Goal: Task Accomplishment & Management: Manage account settings

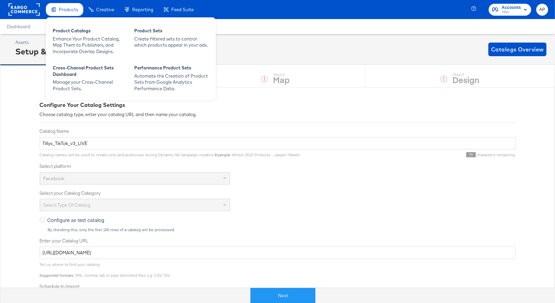
click at [63, 11] on span "Products" at bounding box center [68, 9] width 19 height 5
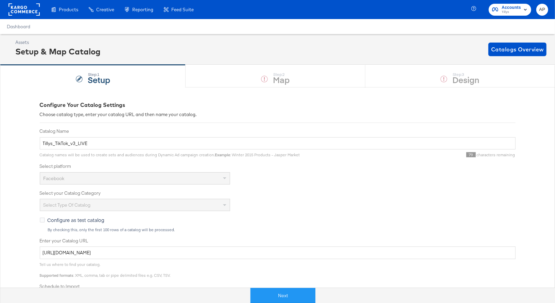
click at [29, 8] on rect at bounding box center [23, 9] width 31 height 12
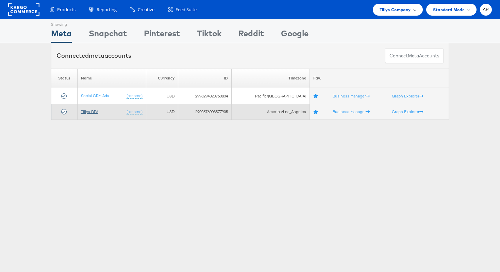
click at [87, 113] on link "Tillys DPA" at bounding box center [89, 111] width 17 height 5
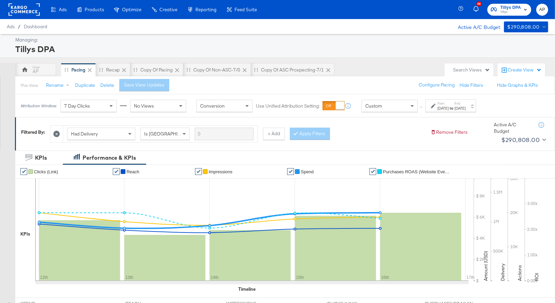
click at [448, 107] on div "Jan 12th 2025" at bounding box center [442, 107] width 11 height 5
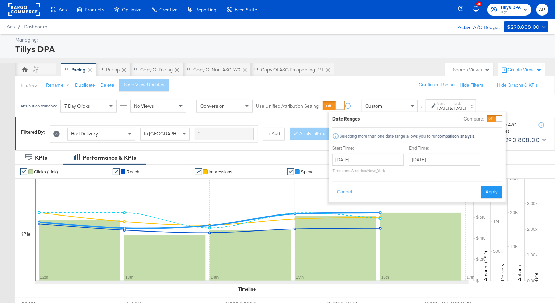
click at [403, 106] on div "Custom" at bounding box center [389, 106] width 55 height 12
click at [412, 108] on span at bounding box center [413, 106] width 8 height 12
click at [443, 107] on div "Jan 12th 2025" at bounding box center [442, 107] width 11 height 5
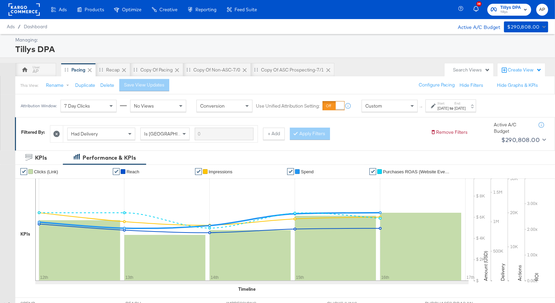
click at [418, 106] on div "↑ Start: Jan 12th 2025 to End: Jan 16th 2025" at bounding box center [447, 105] width 58 height 13
click at [414, 106] on span at bounding box center [413, 106] width 8 height 12
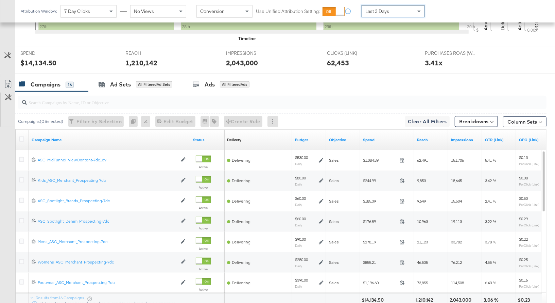
scroll to position [250, 0]
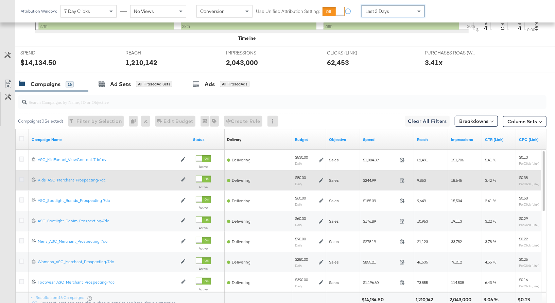
click at [21, 178] on icon at bounding box center [21, 179] width 5 height 5
click at [0, 0] on input "checkbox" at bounding box center [0, 0] width 0 height 0
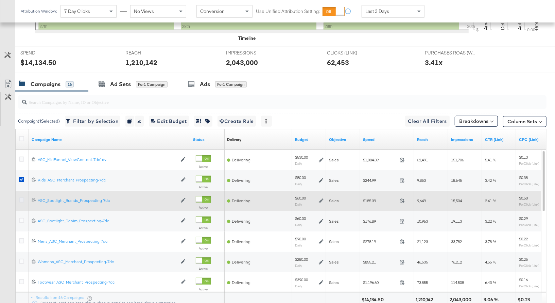
click at [21, 199] on icon at bounding box center [21, 199] width 5 height 5
click at [0, 0] on input "checkbox" at bounding box center [0, 0] width 0 height 0
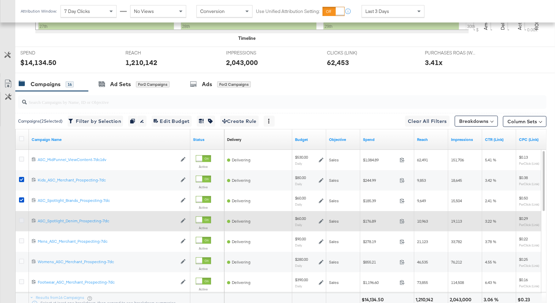
click at [23, 220] on icon at bounding box center [21, 220] width 5 height 5
click at [0, 0] on input "checkbox" at bounding box center [0, 0] width 0 height 0
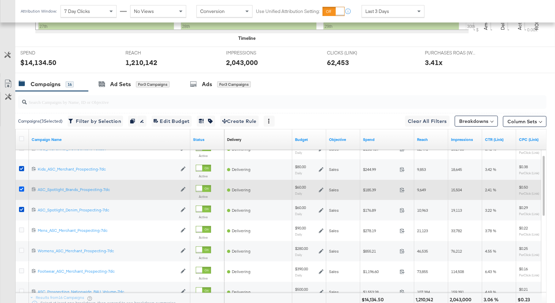
click at [21, 187] on icon at bounding box center [21, 188] width 5 height 5
click at [0, 0] on input "checkbox" at bounding box center [0, 0] width 0 height 0
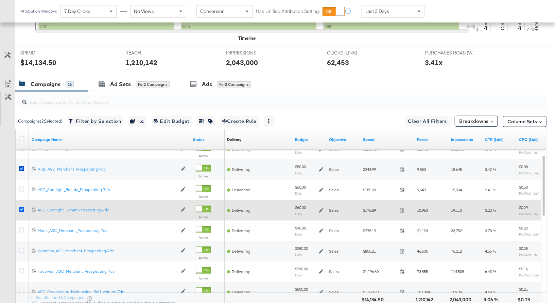
click at [21, 209] on icon at bounding box center [21, 209] width 5 height 5
click at [0, 0] on input "checkbox" at bounding box center [0, 0] width 0 height 0
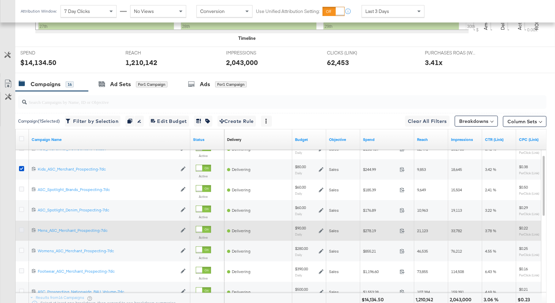
click at [21, 229] on icon at bounding box center [21, 229] width 5 height 5
click at [0, 0] on input "checkbox" at bounding box center [0, 0] width 0 height 0
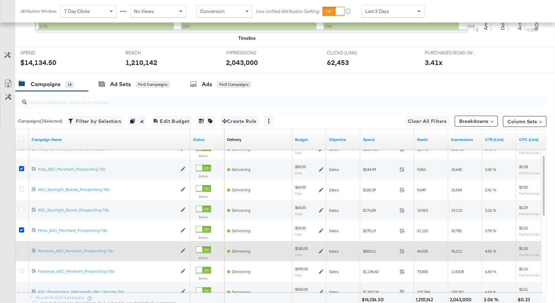
click at [21, 249] on icon at bounding box center [21, 249] width 5 height 5
click at [0, 0] on input "checkbox" at bounding box center [0, 0] width 0 height 0
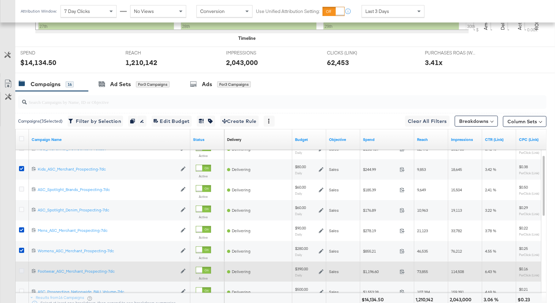
click at [21, 269] on icon at bounding box center [21, 270] width 5 height 5
click at [0, 0] on input "checkbox" at bounding box center [0, 0] width 0 height 0
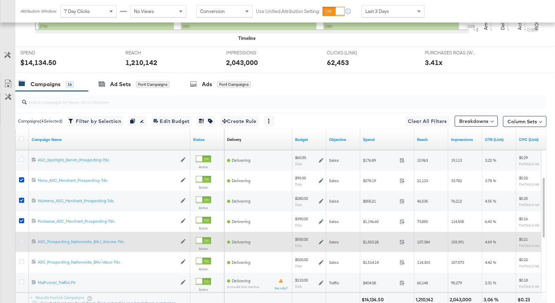
click at [22, 239] on icon at bounding box center [21, 240] width 5 height 5
click at [0, 0] on input "checkbox" at bounding box center [0, 0] width 0 height 0
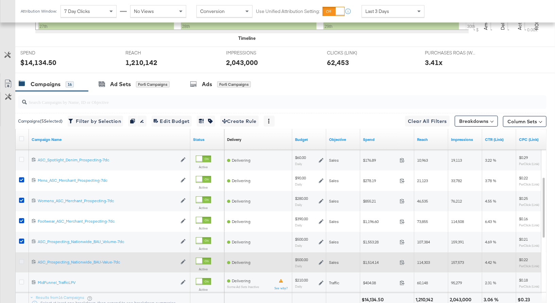
click at [21, 259] on icon at bounding box center [21, 261] width 5 height 5
click at [0, 0] on input "checkbox" at bounding box center [0, 0] width 0 height 0
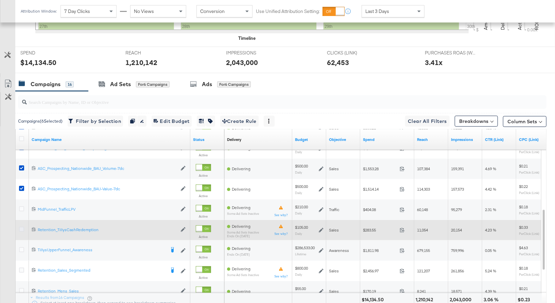
click at [21, 228] on icon at bounding box center [21, 228] width 5 height 5
click at [0, 0] on input "checkbox" at bounding box center [0, 0] width 0 height 0
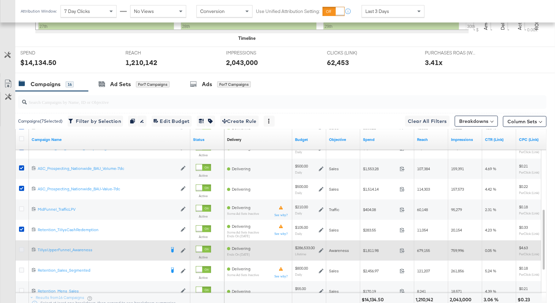
click at [21, 247] on icon at bounding box center [21, 249] width 5 height 5
click at [0, 0] on input "checkbox" at bounding box center [0, 0] width 0 height 0
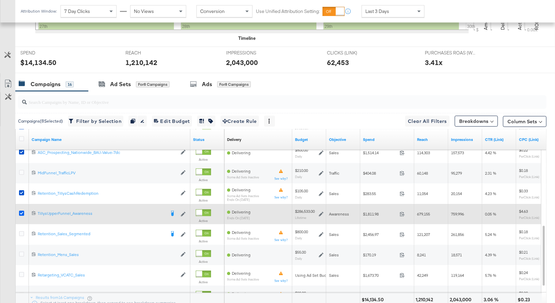
click at [21, 211] on icon at bounding box center [21, 212] width 5 height 5
click at [0, 0] on input "checkbox" at bounding box center [0, 0] width 0 height 0
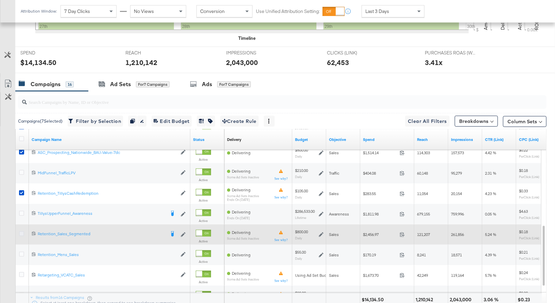
click at [21, 232] on icon at bounding box center [21, 233] width 5 height 5
click at [0, 0] on input "checkbox" at bounding box center [0, 0] width 0 height 0
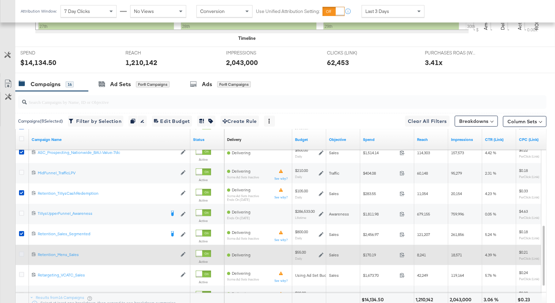
click at [21, 252] on icon at bounding box center [21, 253] width 5 height 5
click at [0, 0] on input "checkbox" at bounding box center [0, 0] width 0 height 0
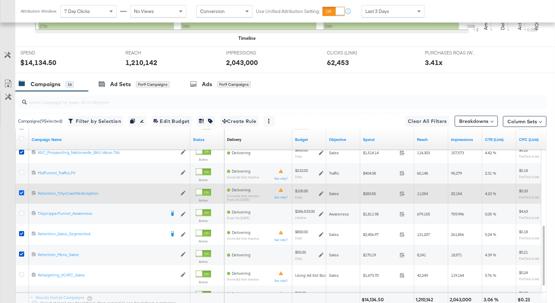
click at [22, 190] on icon at bounding box center [21, 192] width 5 height 5
click at [0, 0] on input "checkbox" at bounding box center [0, 0] width 0 height 0
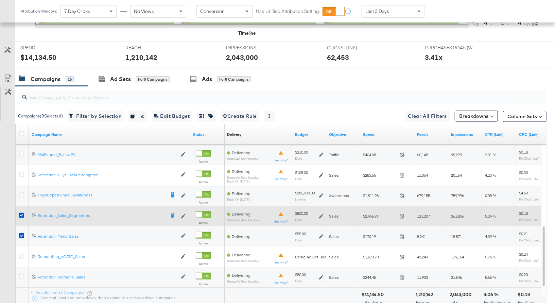
scroll to position [256, 0]
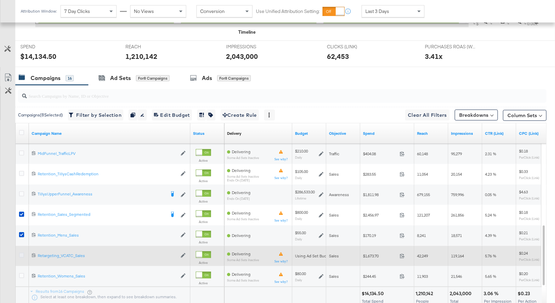
click at [22, 253] on icon at bounding box center [21, 254] width 5 height 5
click at [0, 0] on input "checkbox" at bounding box center [0, 0] width 0 height 0
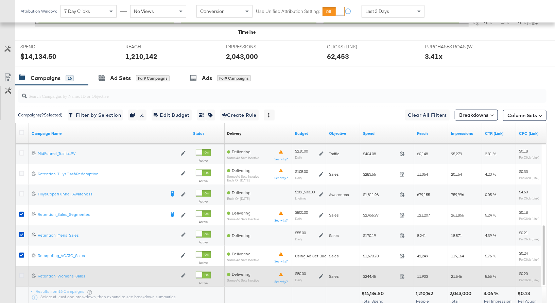
click at [21, 273] on icon at bounding box center [21, 275] width 5 height 5
click at [0, 0] on input "checkbox" at bounding box center [0, 0] width 0 height 0
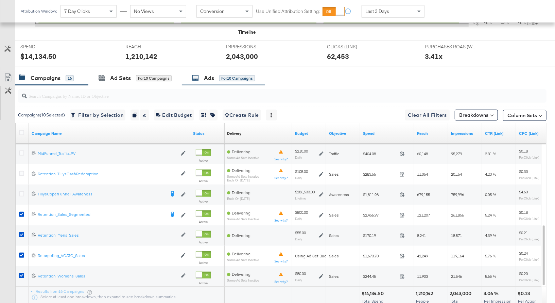
click at [208, 76] on div "Ads" at bounding box center [209, 78] width 10 height 8
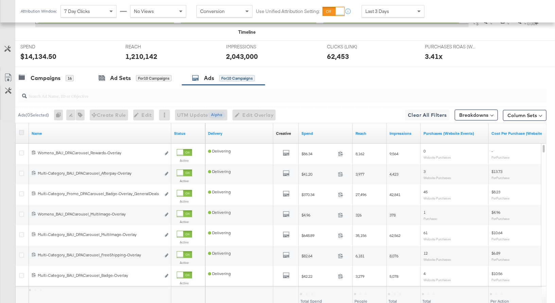
click at [20, 130] on icon at bounding box center [21, 132] width 5 height 5
click at [0, 0] on input "checkbox" at bounding box center [0, 0] width 0 height 0
click at [84, 93] on input "search" at bounding box center [263, 92] width 472 height 13
click at [21, 130] on icon at bounding box center [21, 132] width 5 height 5
click at [0, 0] on input "checkbox" at bounding box center [0, 0] width 0 height 0
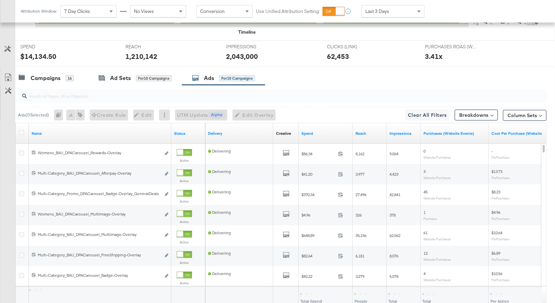
click at [63, 92] on input "search" at bounding box center [263, 92] width 472 height 13
paste input "Multi-Image"
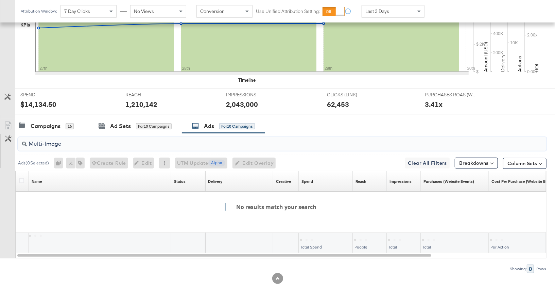
scroll to position [206, 0]
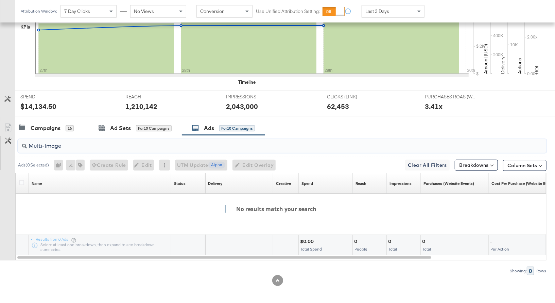
click at [42, 143] on input "Multi-Image" at bounding box center [263, 142] width 472 height 13
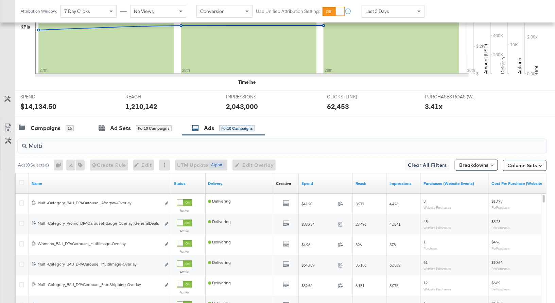
scroll to position [256, 0]
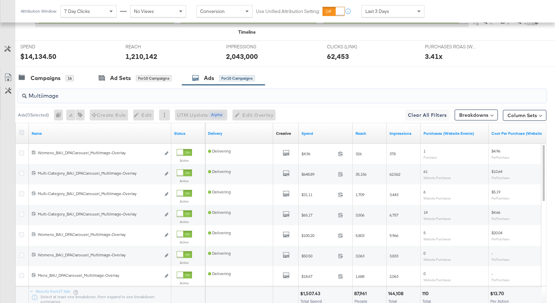
type input "Multiimage"
click at [20, 131] on icon at bounding box center [21, 132] width 5 height 5
click at [0, 0] on input "checkbox" at bounding box center [0, 0] width 0 height 0
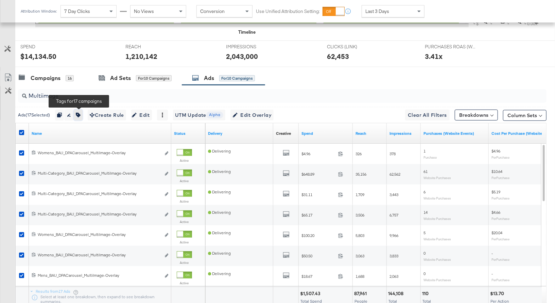
click at [80, 113] on icon "button" at bounding box center [78, 115] width 5 height 5
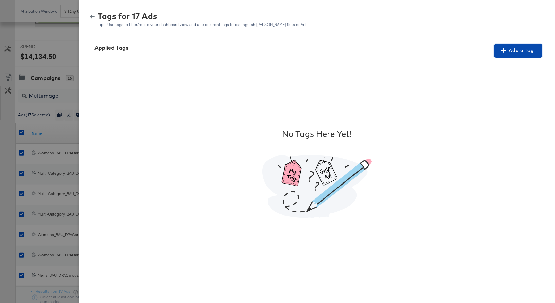
click at [523, 51] on span "Add a Tag" at bounding box center [518, 50] width 43 height 8
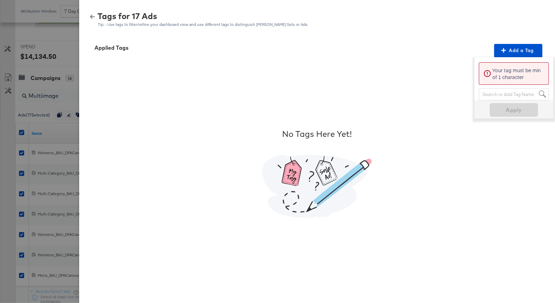
click at [489, 94] on div "Search or Add Tag Name" at bounding box center [513, 94] width 69 height 12
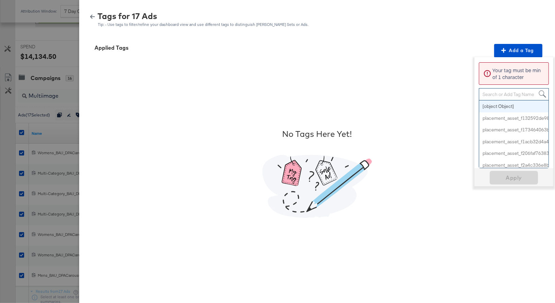
paste input "Multi-Image"
type input "Multi-Image"
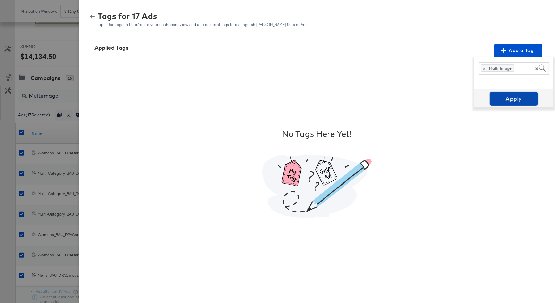
click at [515, 99] on span "Apply" at bounding box center [514, 99] width 43 height 10
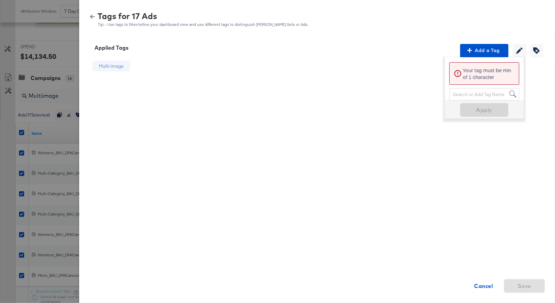
click at [539, 64] on div "Multi-Image Cancel Save" at bounding box center [317, 172] width 460 height 231
click at [151, 62] on div "Multi-Image Cancel Save" at bounding box center [317, 172] width 460 height 231
click at [114, 67] on div "Multi-Image" at bounding box center [111, 66] width 25 height 6
click at [490, 74] on p "Your tag must be min of 1 character" at bounding box center [489, 74] width 52 height 14
click at [489, 53] on span "Add a Tag" at bounding box center [484, 50] width 43 height 8
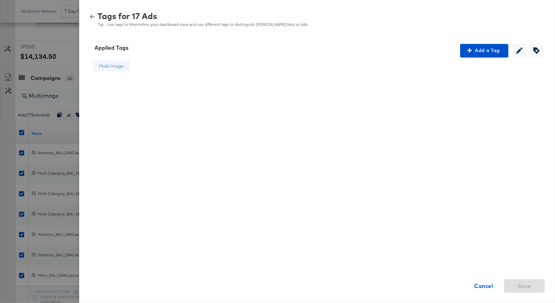
click at [386, 92] on div "Multi-Image Cancel Save" at bounding box center [317, 172] width 460 height 231
click at [112, 65] on div "Multi-Image" at bounding box center [111, 66] width 25 height 6
click at [532, 283] on div "Save" at bounding box center [524, 277] width 41 height 29
click at [117, 66] on div "Multi-Image" at bounding box center [111, 66] width 25 height 6
click at [523, 285] on div "Save" at bounding box center [524, 277] width 41 height 29
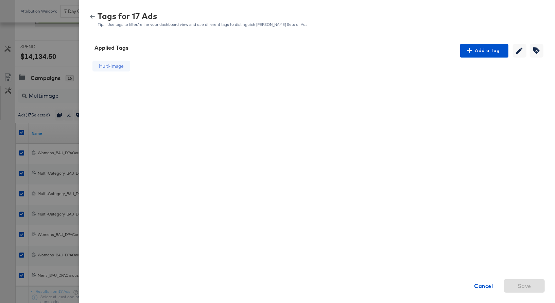
click at [93, 16] on icon "button" at bounding box center [92, 16] width 5 height 5
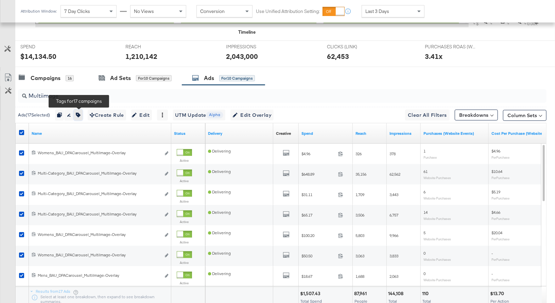
click at [81, 113] on icon "button" at bounding box center [78, 115] width 5 height 5
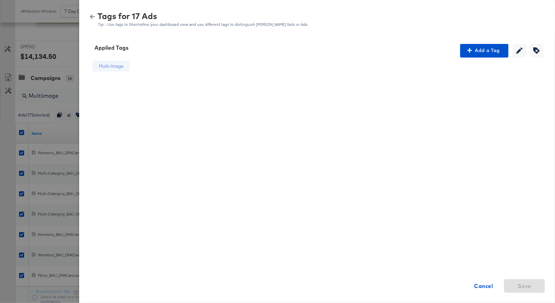
click at [93, 18] on icon "button" at bounding box center [92, 16] width 5 height 5
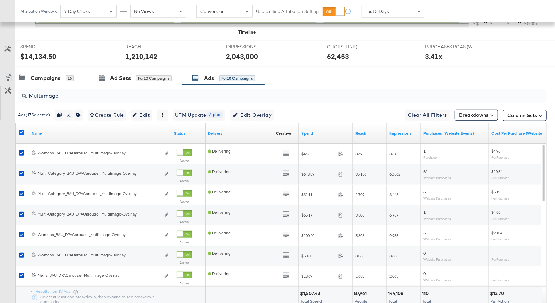
click at [22, 132] on icon at bounding box center [21, 132] width 5 height 5
click at [0, 0] on input "checkbox" at bounding box center [0, 0] width 0 height 0
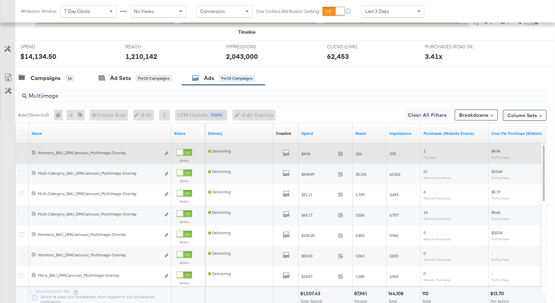
click at [20, 151] on icon at bounding box center [21, 152] width 5 height 5
click at [0, 0] on input "checkbox" at bounding box center [0, 0] width 0 height 0
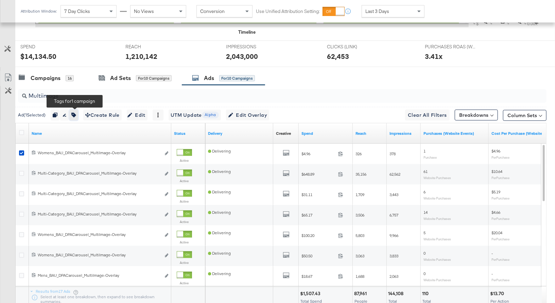
click at [76, 113] on icon "button" at bounding box center [73, 115] width 5 height 5
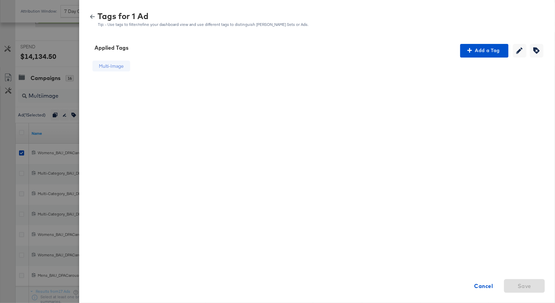
click at [113, 69] on div "Multi-Image" at bounding box center [111, 66] width 25 height 6
click at [113, 64] on div "Multi-Image" at bounding box center [111, 66] width 25 height 6
click at [92, 17] on icon "button" at bounding box center [92, 17] width 5 height 4
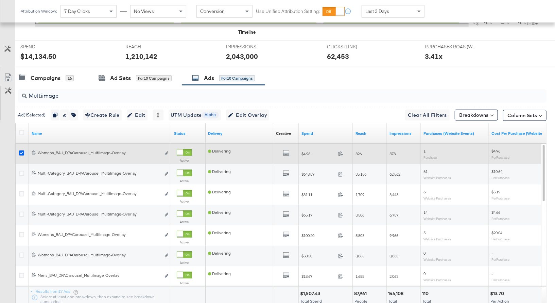
click at [22, 150] on icon at bounding box center [21, 152] width 5 height 5
click at [0, 0] on input "checkbox" at bounding box center [0, 0] width 0 height 0
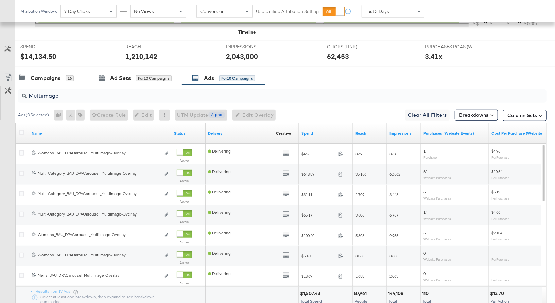
click at [50, 97] on input "Multiimage" at bounding box center [263, 92] width 472 height 13
paste input "Free Shipping"
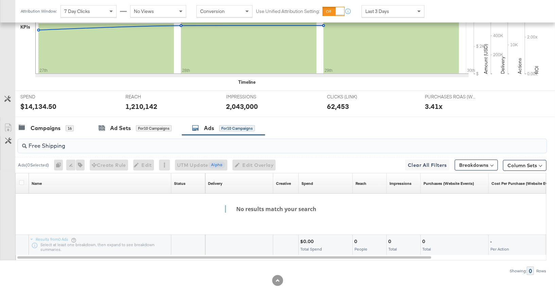
click at [51, 145] on input "Free Shipping" at bounding box center [263, 142] width 472 height 13
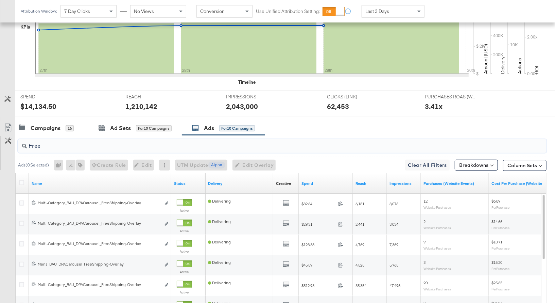
scroll to position [256, 0]
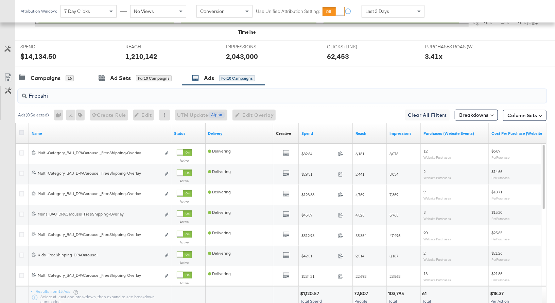
type input "Freeshi"
click at [22, 131] on icon at bounding box center [21, 132] width 5 height 5
click at [0, 0] on input "checkbox" at bounding box center [0, 0] width 0 height 0
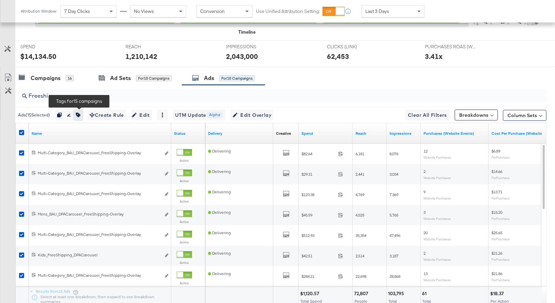
click at [81, 113] on icon "button" at bounding box center [78, 115] width 5 height 5
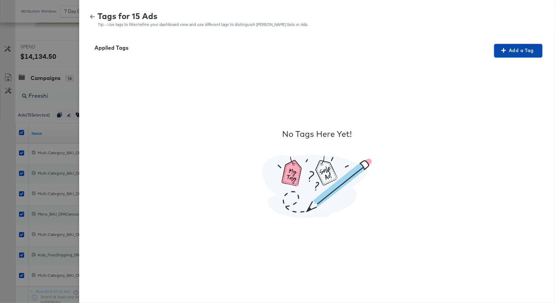
click at [521, 49] on span "Add a Tag" at bounding box center [518, 50] width 43 height 8
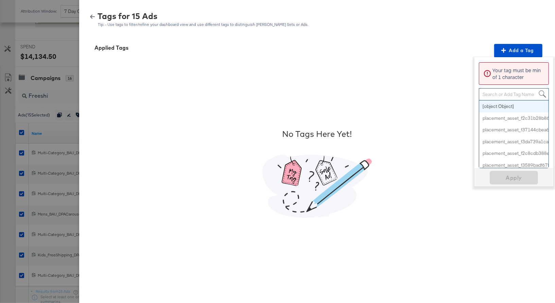
click at [492, 93] on div "Search or Add Tag Name" at bounding box center [513, 94] width 69 height 12
paste input "Free Shipping"
type input "Free Shipping"
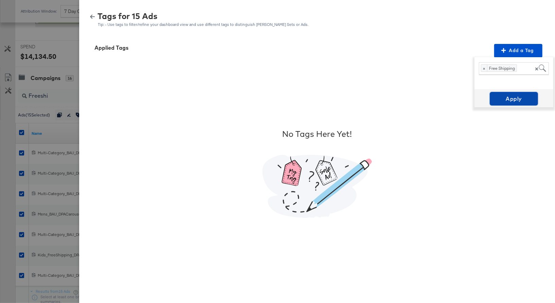
click at [514, 97] on span "Apply" at bounding box center [514, 99] width 43 height 10
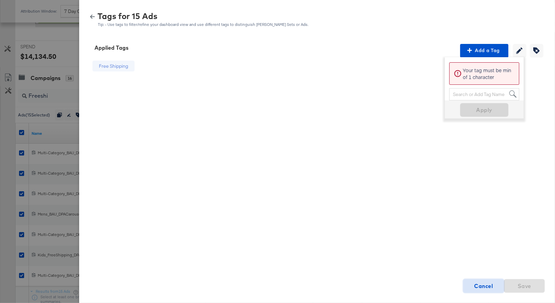
click at [486, 285] on strong "Cancel" at bounding box center [484, 286] width 19 height 10
click at [539, 122] on div "Free Shipping Cancel Save" at bounding box center [317, 172] width 460 height 231
click at [495, 42] on div "Applied Tags Add a Tag Your tag must be min of 1 character Search or Add Tag Na…" at bounding box center [317, 169] width 476 height 267
click at [493, 48] on span "Add a Tag" at bounding box center [484, 50] width 43 height 8
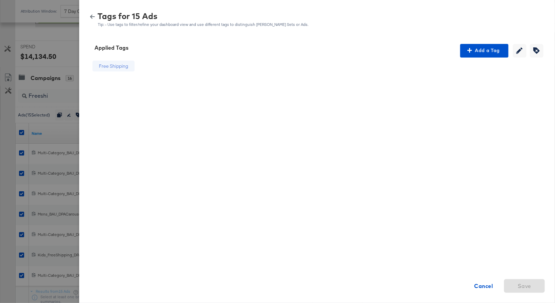
click at [95, 15] on button "button" at bounding box center [92, 16] width 10 height 5
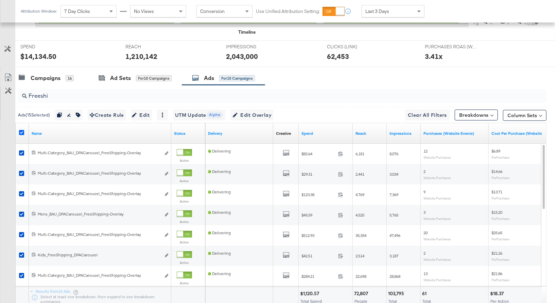
click at [21, 130] on icon at bounding box center [21, 132] width 5 height 5
click at [0, 0] on input "checkbox" at bounding box center [0, 0] width 0 height 0
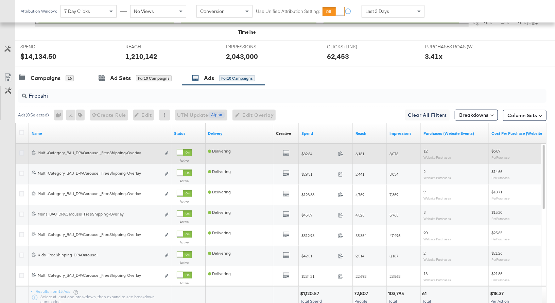
click at [22, 150] on icon at bounding box center [21, 152] width 5 height 5
click at [0, 0] on input "checkbox" at bounding box center [0, 0] width 0 height 0
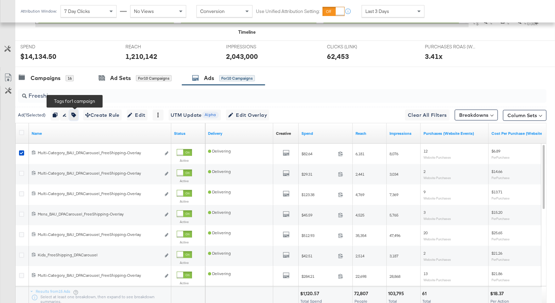
click at [76, 113] on icon "button" at bounding box center [73, 115] width 5 height 5
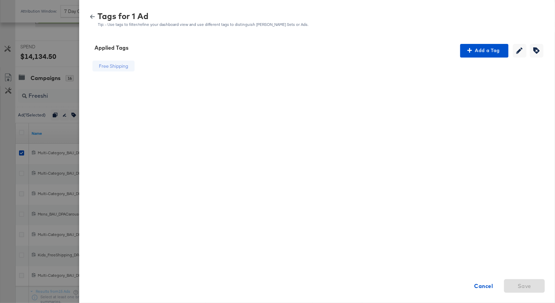
click at [92, 16] on icon "button" at bounding box center [92, 17] width 5 height 4
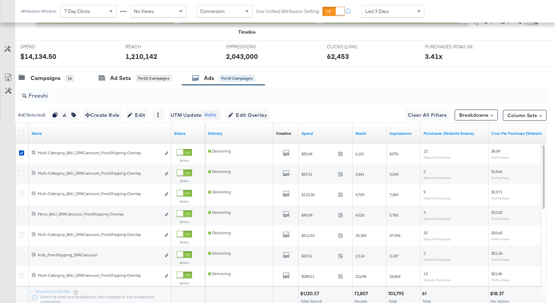
click at [37, 94] on input "Freeshi" at bounding box center [263, 92] width 472 height 13
paste input "Multi-Image"
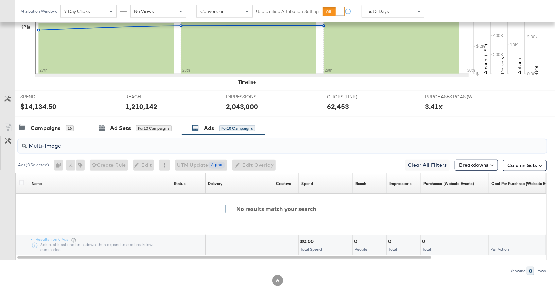
click at [42, 144] on input "Multi-Image" at bounding box center [263, 142] width 472 height 13
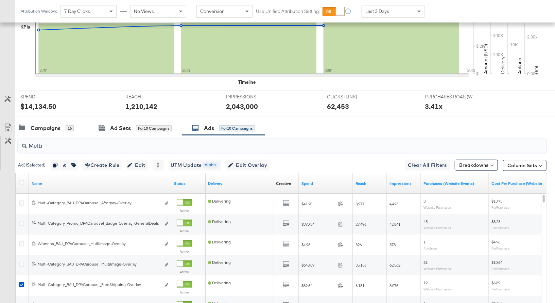
scroll to position [256, 0]
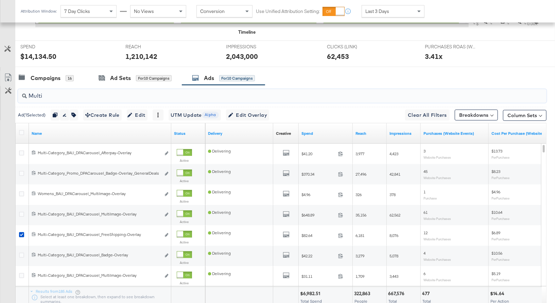
type input "Multi"
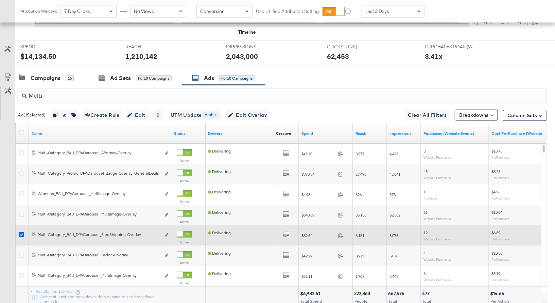
click at [22, 233] on icon at bounding box center [21, 234] width 5 height 5
click at [0, 0] on input "checkbox" at bounding box center [0, 0] width 0 height 0
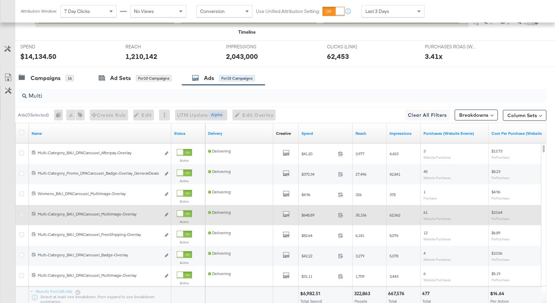
click at [22, 213] on icon at bounding box center [21, 213] width 5 height 5
click at [0, 0] on input "checkbox" at bounding box center [0, 0] width 0 height 0
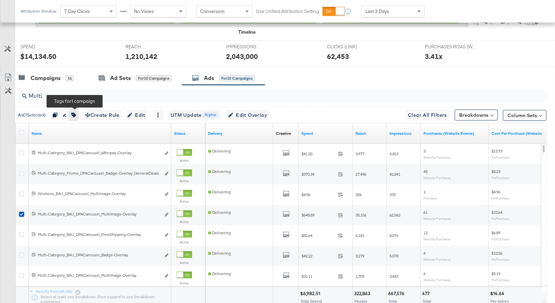
click at [76, 113] on icon "button" at bounding box center [73, 115] width 5 height 5
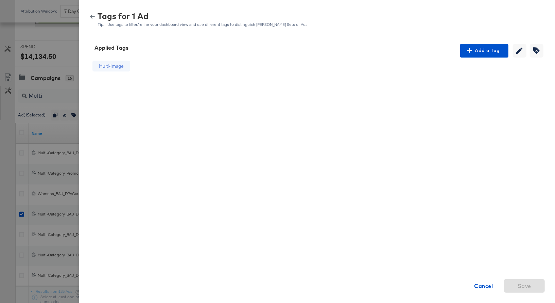
click at [92, 17] on icon "button" at bounding box center [92, 16] width 5 height 5
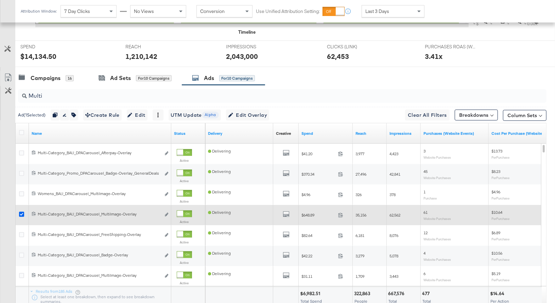
click at [22, 211] on icon at bounding box center [21, 213] width 5 height 5
click at [0, 0] on input "checkbox" at bounding box center [0, 0] width 0 height 0
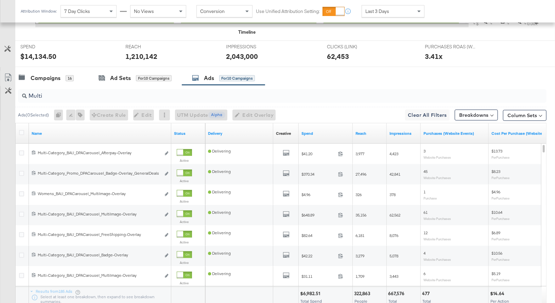
click at [37, 94] on input "Multi" at bounding box center [263, 92] width 472 height 13
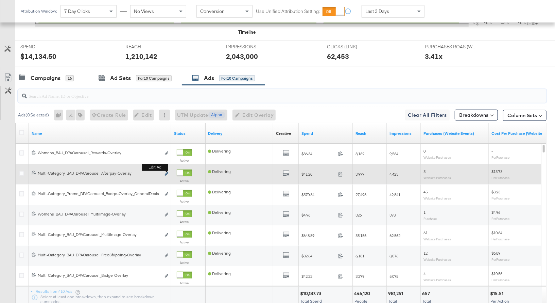
click at [167, 172] on icon "link" at bounding box center [166, 174] width 3 height 4
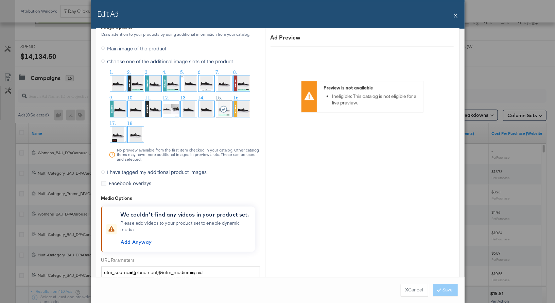
scroll to position [706, 0]
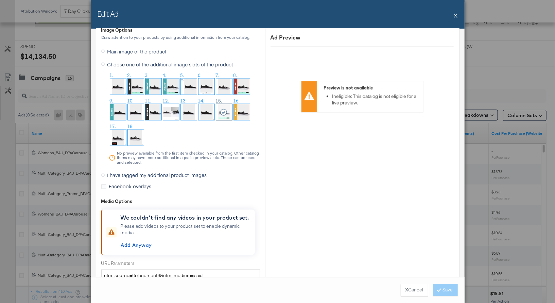
click at [457, 15] on button "X" at bounding box center [456, 15] width 4 height 14
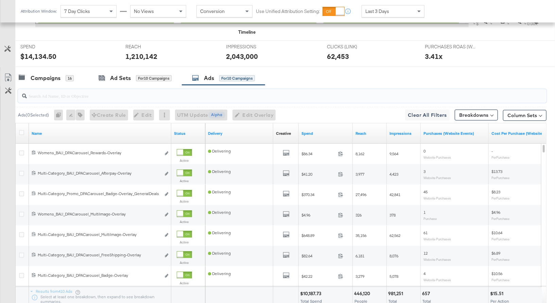
click at [64, 94] on input "search" at bounding box center [263, 92] width 472 height 13
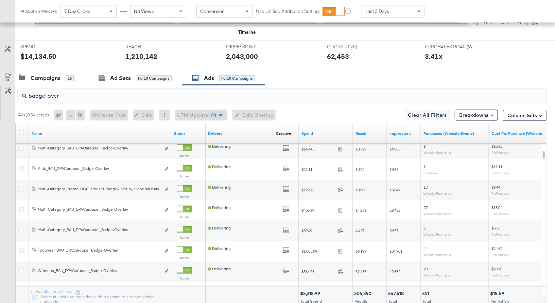
click at [46, 94] on input "badge-over" at bounding box center [263, 92] width 472 height 13
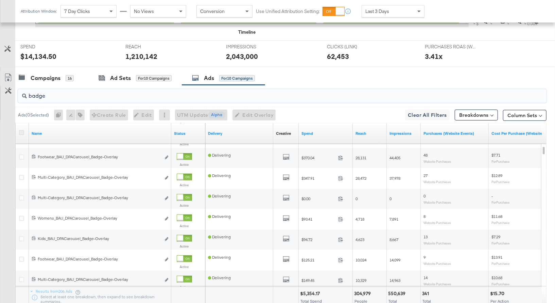
type input "badge"
click at [21, 130] on icon at bounding box center [21, 132] width 5 height 5
click at [0, 0] on input "checkbox" at bounding box center [0, 0] width 0 height 0
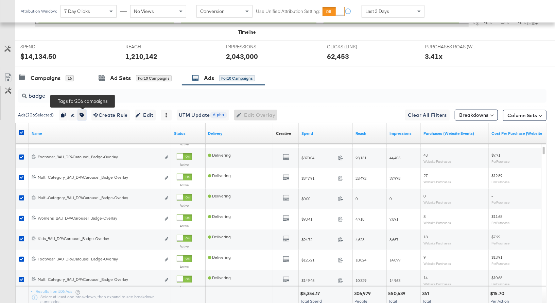
click at [82, 116] on button "button" at bounding box center [82, 114] width 9 height 11
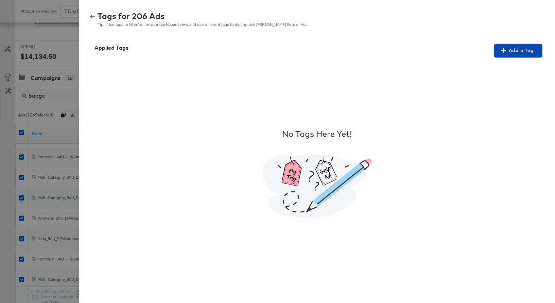
click at [526, 49] on span "Add a Tag" at bounding box center [518, 50] width 43 height 8
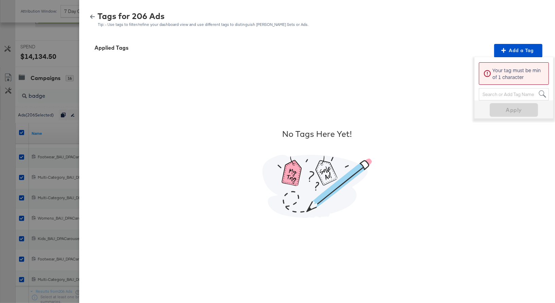
click at [489, 93] on div "Search or Add Tag Name" at bounding box center [513, 94] width 69 height 12
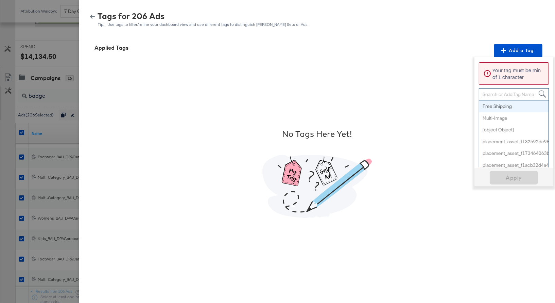
paste input "Smart Design 2+ Elements"
type input "Smart Design 2+ Elements"
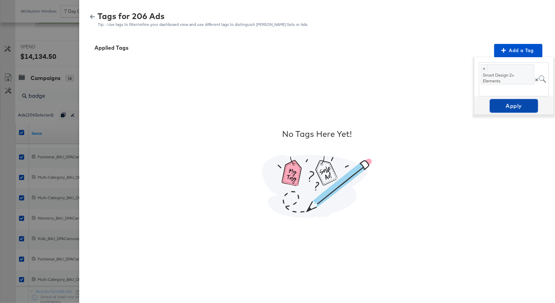
click at [513, 105] on span "Apply" at bounding box center [514, 106] width 43 height 10
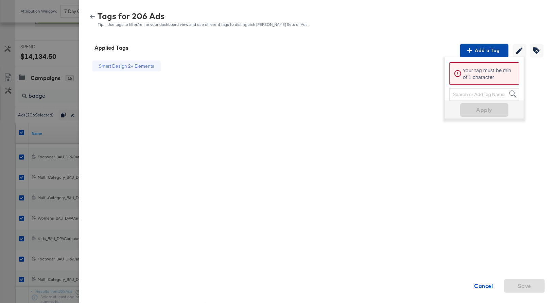
click at [493, 50] on span "Add a Tag" at bounding box center [484, 50] width 43 height 8
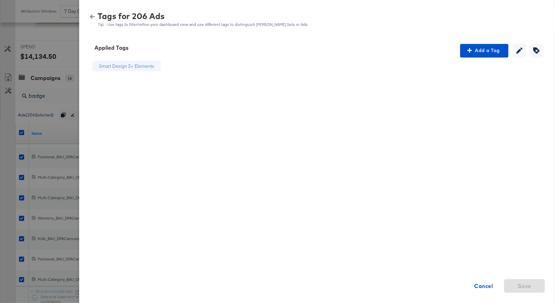
click at [92, 15] on icon "button" at bounding box center [92, 17] width 5 height 4
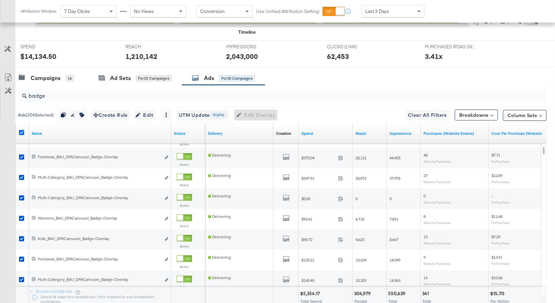
click at [22, 131] on icon at bounding box center [21, 132] width 5 height 5
click at [0, 0] on input "checkbox" at bounding box center [0, 0] width 0 height 0
click at [36, 94] on input "badge" at bounding box center [263, 92] width 472 height 13
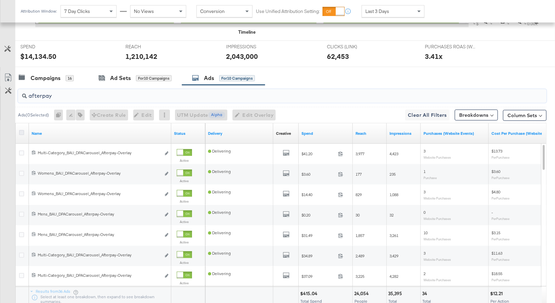
type input "afterpay"
click at [22, 131] on icon at bounding box center [21, 132] width 5 height 5
click at [0, 0] on input "checkbox" at bounding box center [0, 0] width 0 height 0
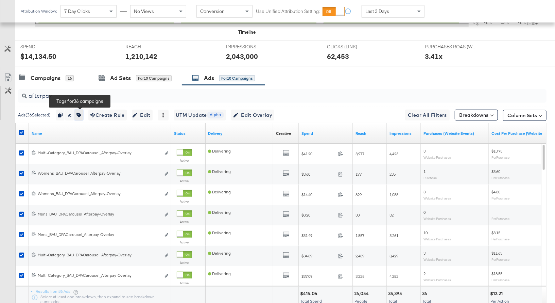
click at [81, 113] on icon "button" at bounding box center [78, 115] width 5 height 5
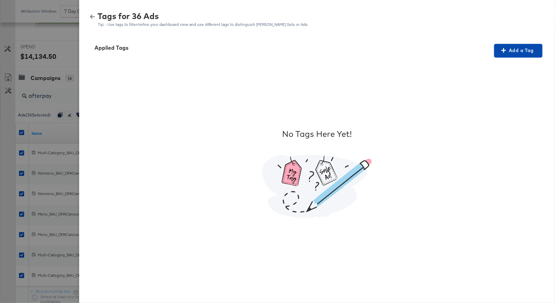
click at [524, 53] on span "Add a Tag" at bounding box center [518, 50] width 43 height 8
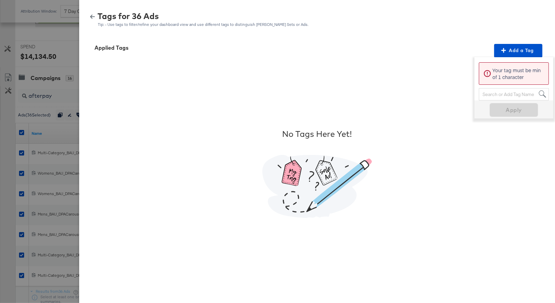
click at [487, 97] on div "Search or Add Tag Name" at bounding box center [513, 94] width 69 height 12
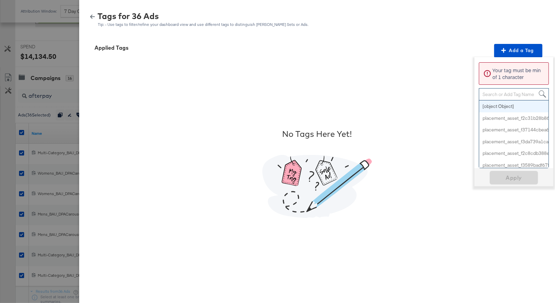
paste input "Buy Now Pay Later"
type input "Buy Now Pay Later"
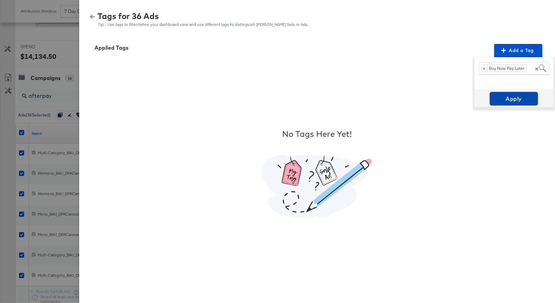
click at [515, 96] on span "Apply" at bounding box center [514, 99] width 43 height 10
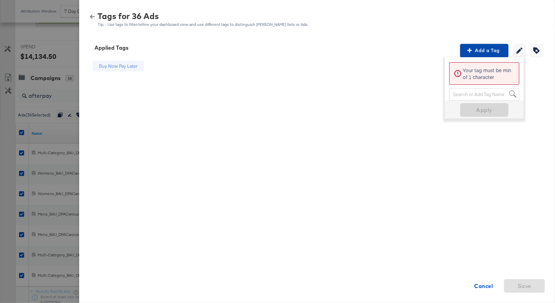
click at [480, 51] on span "Add a Tag" at bounding box center [484, 50] width 43 height 8
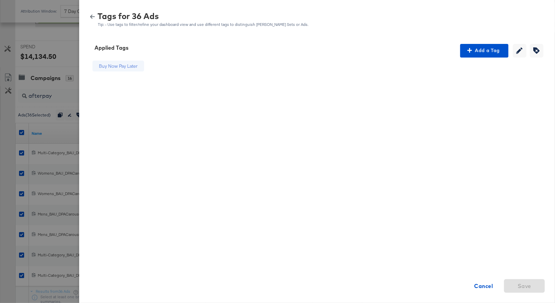
click at [91, 16] on icon "button" at bounding box center [92, 17] width 5 height 4
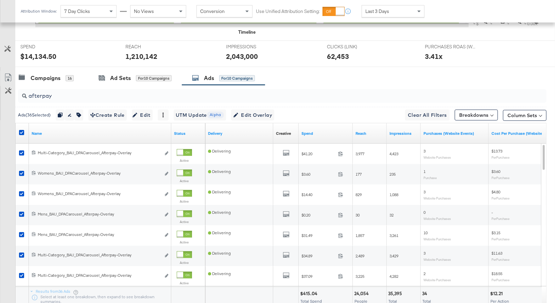
click at [44, 94] on input "afterpay" at bounding box center [263, 92] width 472 height 13
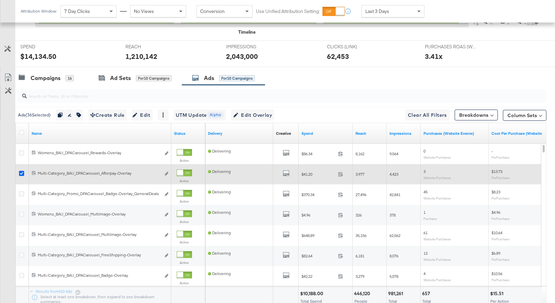
click at [22, 171] on icon at bounding box center [21, 173] width 5 height 5
click at [0, 0] on input "checkbox" at bounding box center [0, 0] width 0 height 0
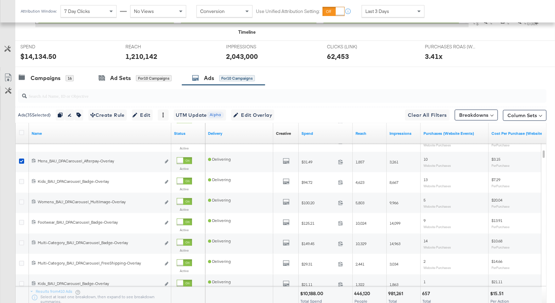
click at [66, 90] on input "search" at bounding box center [263, 92] width 472 height 13
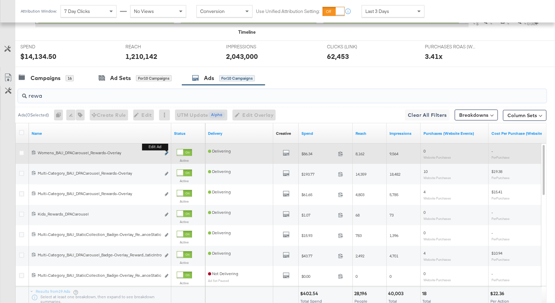
type input "rewa"
click at [166, 151] on icon "link" at bounding box center [166, 153] width 3 height 4
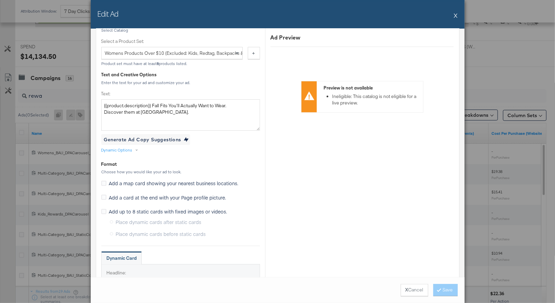
scroll to position [291, 0]
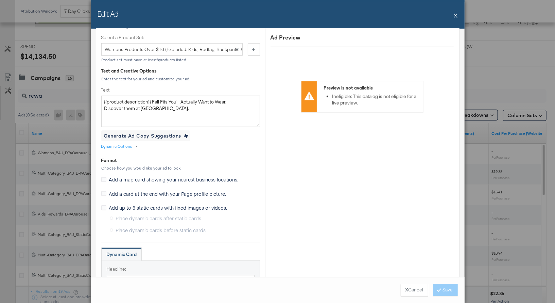
click at [456, 16] on button "X" at bounding box center [456, 15] width 4 height 14
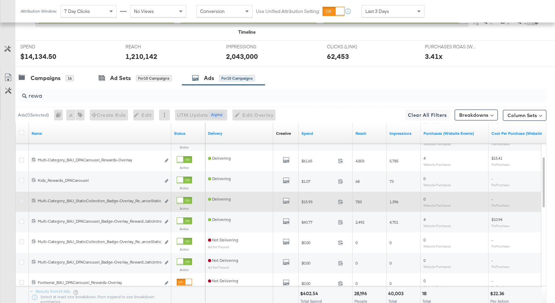
click at [22, 198] on icon at bounding box center [21, 200] width 5 height 5
click at [0, 0] on input "checkbox" at bounding box center [0, 0] width 0 height 0
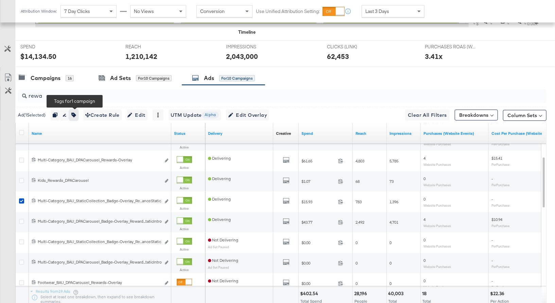
click at [76, 113] on icon "button" at bounding box center [73, 115] width 5 height 5
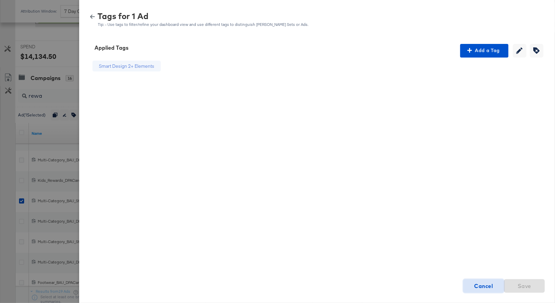
click at [484, 285] on strong "Cancel" at bounding box center [484, 286] width 19 height 10
click at [90, 16] on icon "button" at bounding box center [92, 17] width 5 height 4
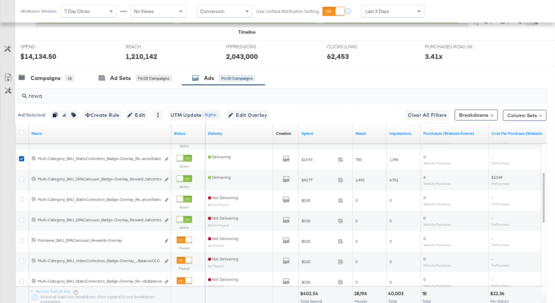
click at [48, 95] on input "rewa" at bounding box center [263, 92] width 472 height 13
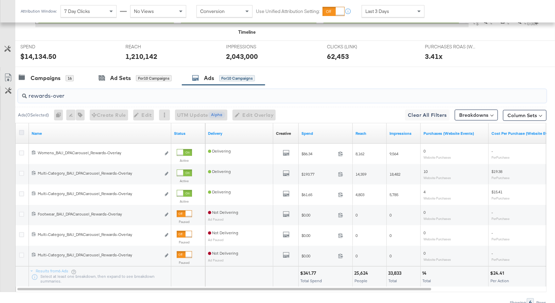
type input "rewards-over"
click at [22, 130] on icon at bounding box center [21, 132] width 5 height 5
click at [0, 0] on input "checkbox" at bounding box center [0, 0] width 0 height 0
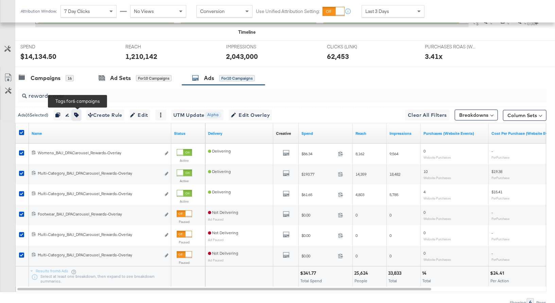
click at [79, 113] on icon "button" at bounding box center [76, 115] width 5 height 5
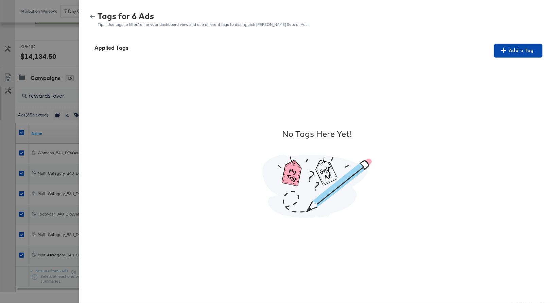
click at [519, 49] on span "Add a Tag" at bounding box center [518, 50] width 43 height 8
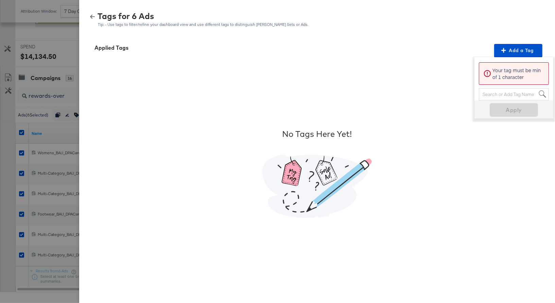
click at [492, 94] on div "Search or Add Tag Name" at bounding box center [513, 94] width 69 height 12
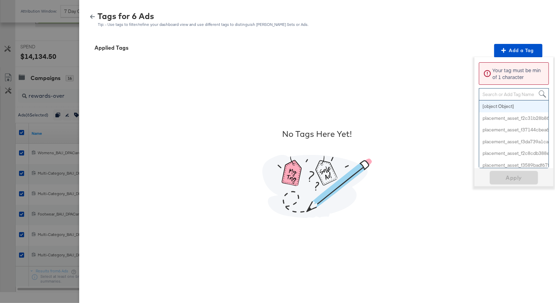
paste input "Loyalty Offer"
type input "Loyalty Offer"
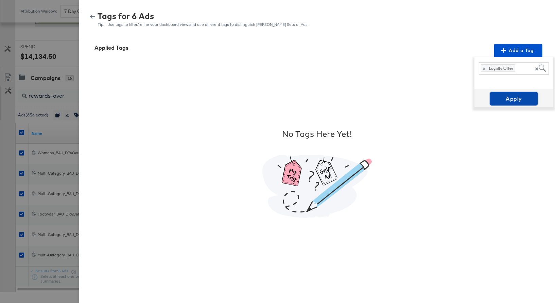
click at [517, 95] on span "Apply" at bounding box center [514, 99] width 43 height 10
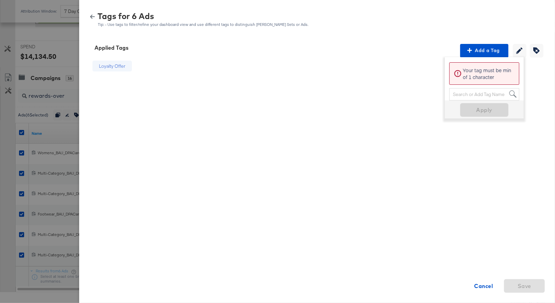
click at [92, 15] on icon "button" at bounding box center [92, 17] width 5 height 4
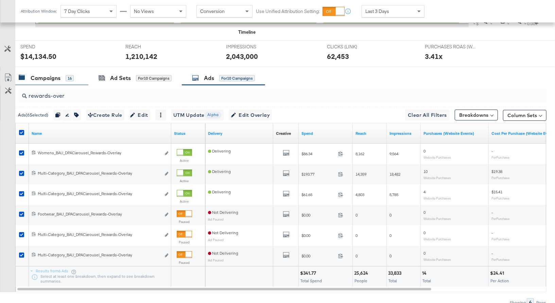
click at [48, 77] on div "Campaigns" at bounding box center [46, 78] width 30 height 8
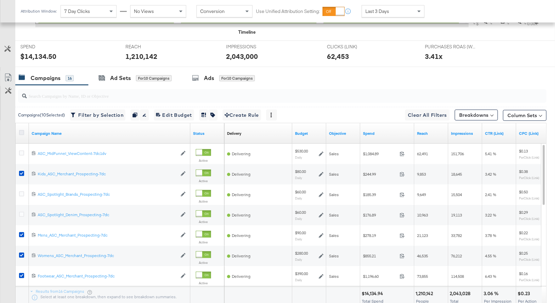
click at [22, 132] on icon at bounding box center [21, 132] width 5 height 5
click at [0, 0] on input "checkbox" at bounding box center [0, 0] width 0 height 0
click at [22, 132] on icon at bounding box center [21, 132] width 5 height 5
click at [0, 0] on input "checkbox" at bounding box center [0, 0] width 0 height 0
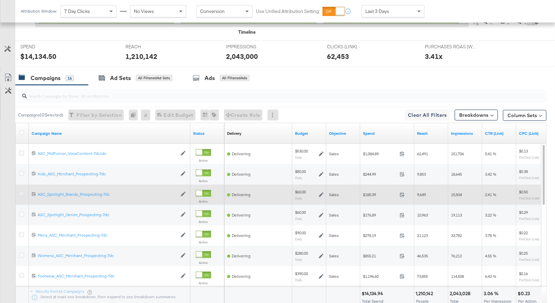
click at [21, 193] on icon at bounding box center [21, 193] width 5 height 5
click at [0, 0] on input "checkbox" at bounding box center [0, 0] width 0 height 0
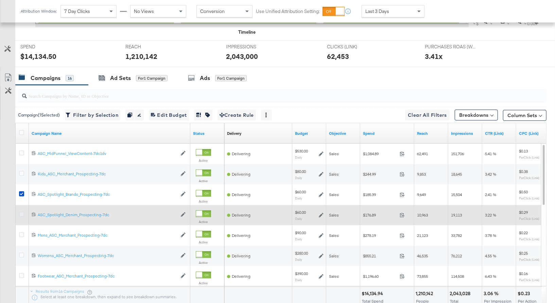
click at [21, 211] on icon at bounding box center [21, 213] width 5 height 5
click at [0, 0] on input "checkbox" at bounding box center [0, 0] width 0 height 0
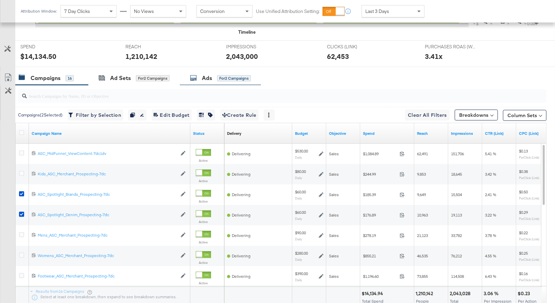
click at [211, 75] on div "Ads" at bounding box center [207, 78] width 10 height 8
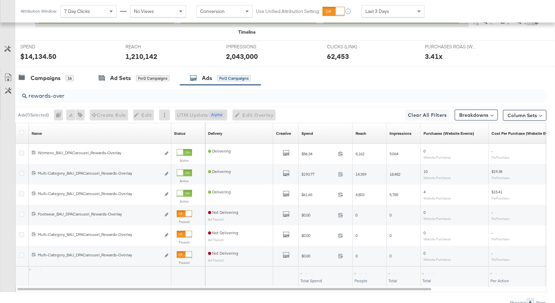
scroll to position [206, 0]
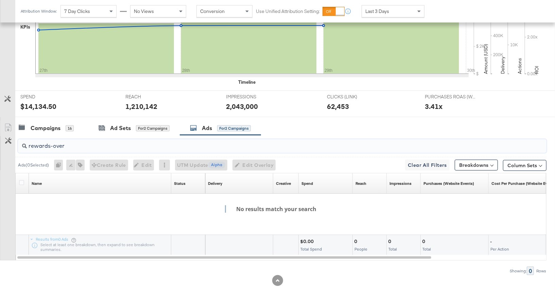
drag, startPoint x: 68, startPoint y: 146, endPoint x: 25, endPoint y: 146, distance: 43.2
click at [25, 146] on div "rewards-over" at bounding box center [282, 146] width 529 height 14
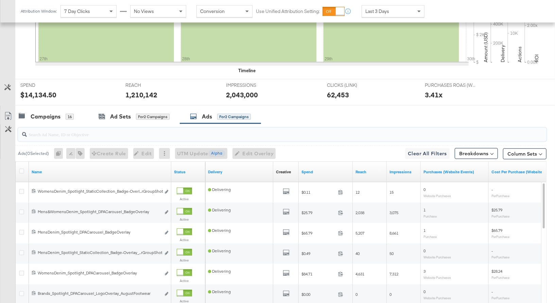
scroll to position [220, 0]
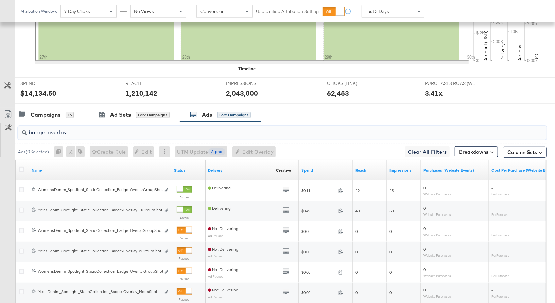
type input "badge-overlay"
click at [21, 167] on icon at bounding box center [21, 169] width 5 height 5
click at [0, 0] on input "checkbox" at bounding box center [0, 0] width 0 height 0
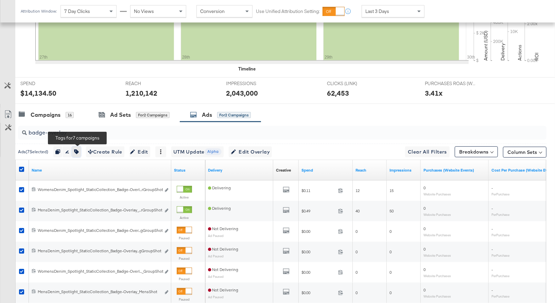
click at [79, 149] on icon "button" at bounding box center [76, 151] width 5 height 5
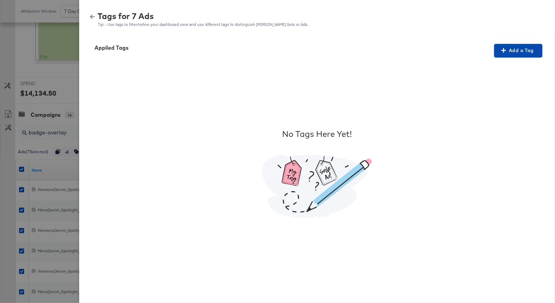
click at [526, 51] on span "Add a Tag" at bounding box center [518, 50] width 43 height 8
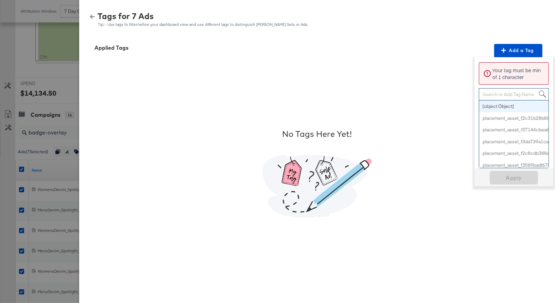
click at [495, 93] on div "Search or Add Tag Name" at bounding box center [513, 94] width 69 height 12
paste input "Smart Design 2+ Elements"
type input "Smart Design 2+ Elements"
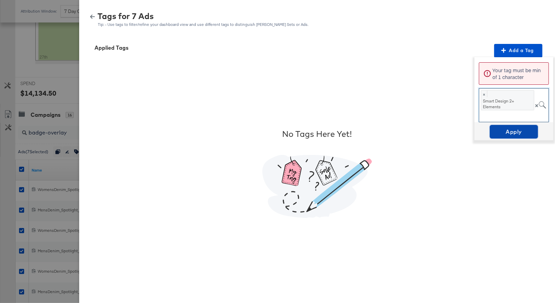
click at [513, 130] on span "Apply" at bounding box center [514, 132] width 43 height 10
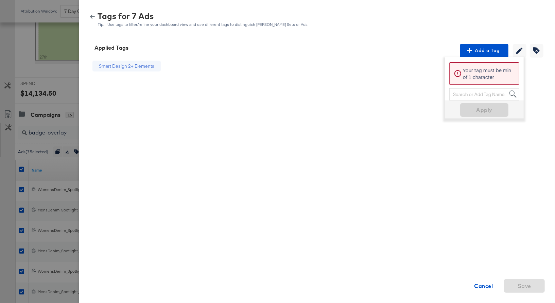
click at [93, 16] on icon "button" at bounding box center [92, 17] width 5 height 4
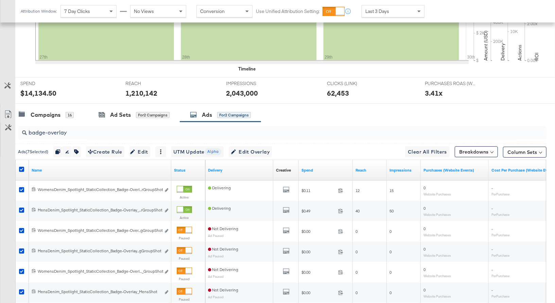
click at [85, 130] on input "badge-overlay" at bounding box center [263, 129] width 472 height 13
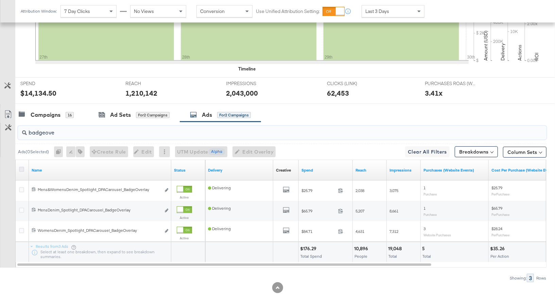
type input "badgeove"
click at [23, 167] on icon at bounding box center [21, 169] width 5 height 5
click at [0, 0] on input "checkbox" at bounding box center [0, 0] width 0 height 0
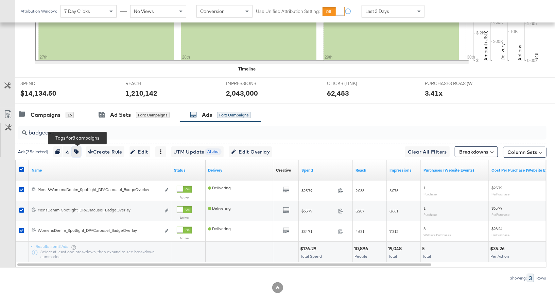
click at [79, 150] on icon "button" at bounding box center [76, 151] width 5 height 5
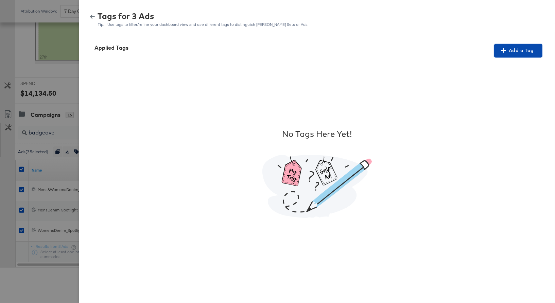
click at [521, 54] on span "Add a Tag" at bounding box center [518, 50] width 43 height 8
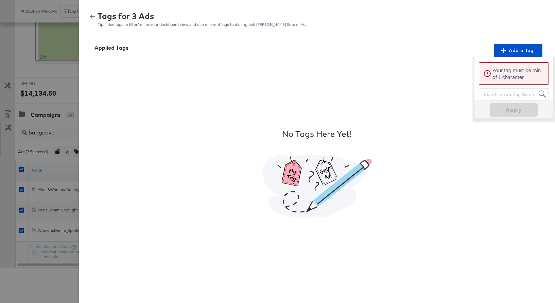
click at [489, 95] on div "Search or Add Tag Name" at bounding box center [513, 94] width 69 height 12
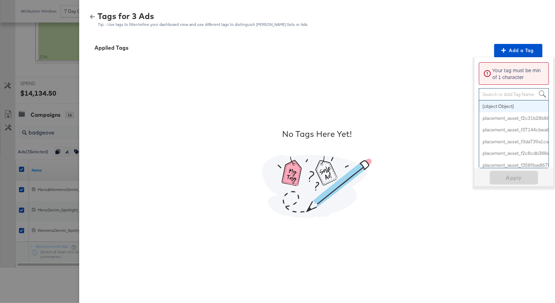
paste input "Smart Design 2+ Elements"
type input "Smart Design 2+ Elements"
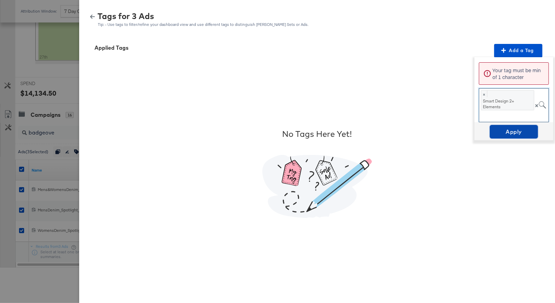
click at [515, 130] on span "Apply" at bounding box center [514, 132] width 43 height 10
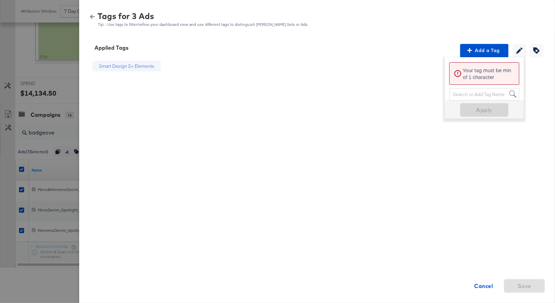
click at [93, 16] on icon "button" at bounding box center [92, 17] width 5 height 4
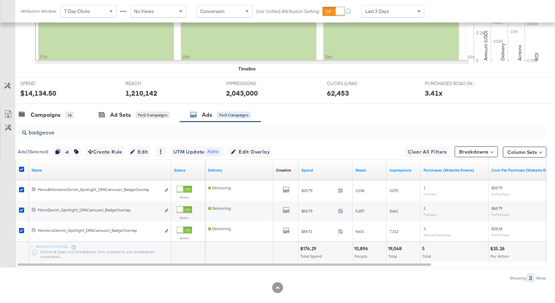
click at [48, 132] on input "badgeove" at bounding box center [263, 129] width 472 height 13
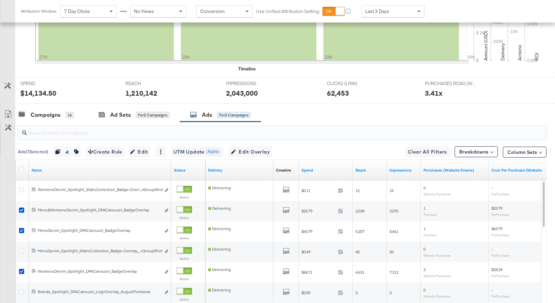
click at [35, 132] on input "search" at bounding box center [263, 129] width 472 height 13
type input "badge"
click at [21, 167] on icon at bounding box center [21, 169] width 5 height 5
click at [0, 0] on input "checkbox" at bounding box center [0, 0] width 0 height 0
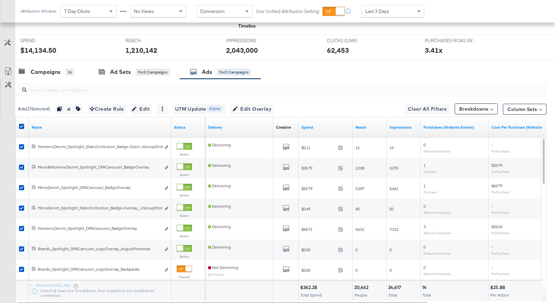
scroll to position [266, 0]
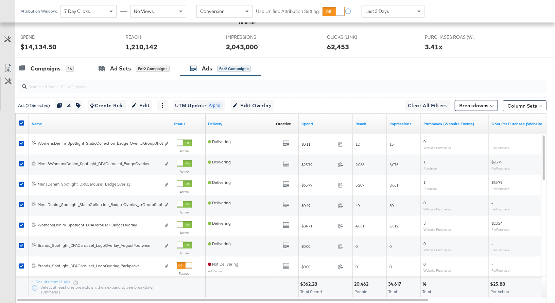
click at [43, 86] on input "search" at bounding box center [263, 83] width 472 height 13
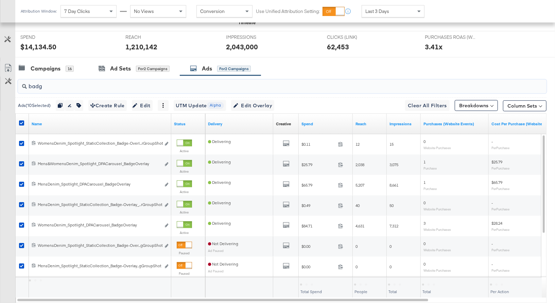
type input "badge"
click at [37, 85] on input "badge" at bounding box center [263, 83] width 472 height 13
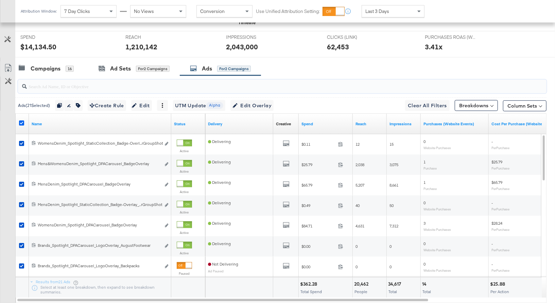
click at [22, 120] on icon at bounding box center [21, 122] width 5 height 5
click at [0, 0] on input "checkbox" at bounding box center [0, 0] width 0 height 0
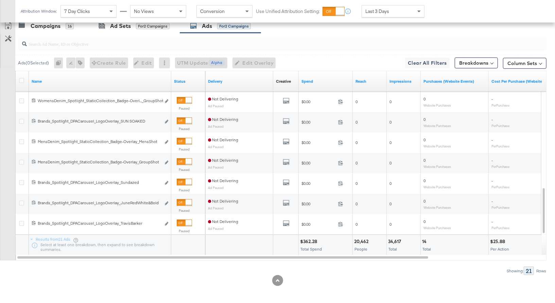
scroll to position [297, 0]
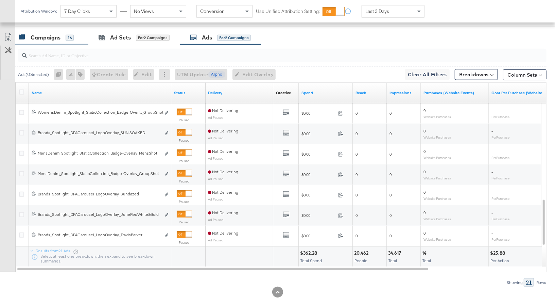
click at [48, 39] on div "Campaigns" at bounding box center [46, 38] width 30 height 8
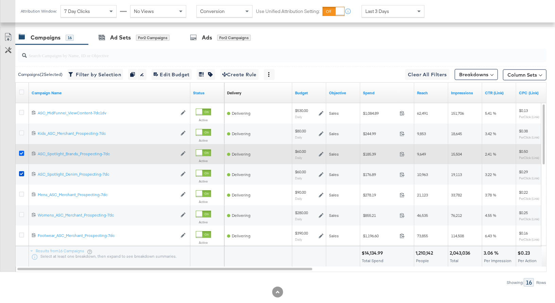
click at [21, 152] on icon at bounding box center [21, 153] width 5 height 5
click at [0, 0] on input "checkbox" at bounding box center [0, 0] width 0 height 0
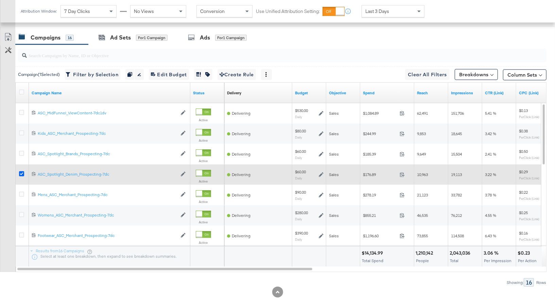
click at [21, 172] on icon at bounding box center [21, 173] width 5 height 5
click at [0, 0] on input "checkbox" at bounding box center [0, 0] width 0 height 0
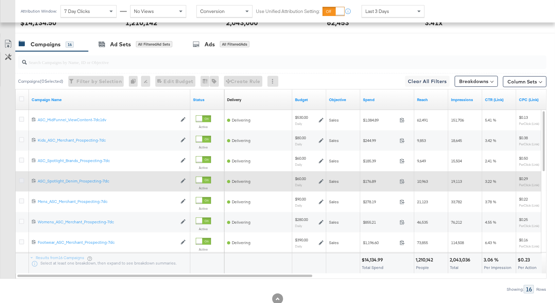
scroll to position [287, 0]
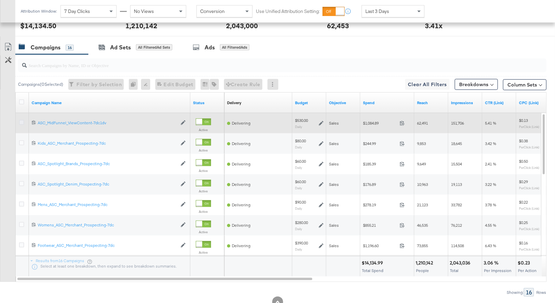
click at [22, 120] on icon at bounding box center [21, 122] width 5 height 5
click at [0, 0] on input "checkbox" at bounding box center [0, 0] width 0 height 0
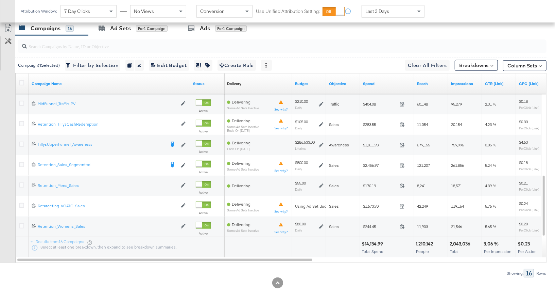
scroll to position [308, 0]
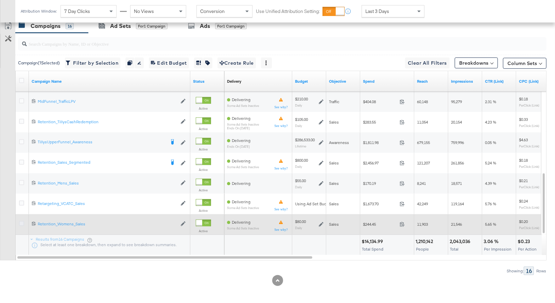
click at [22, 221] on icon at bounding box center [21, 223] width 5 height 5
click at [0, 0] on input "checkbox" at bounding box center [0, 0] width 0 height 0
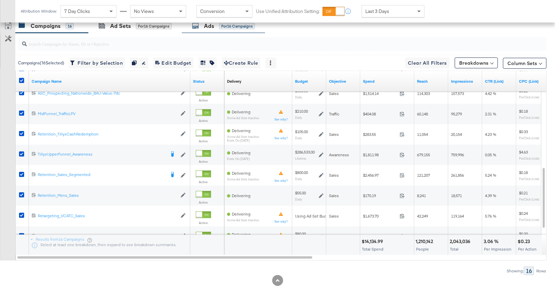
click at [210, 26] on div "Ads" at bounding box center [209, 26] width 10 height 8
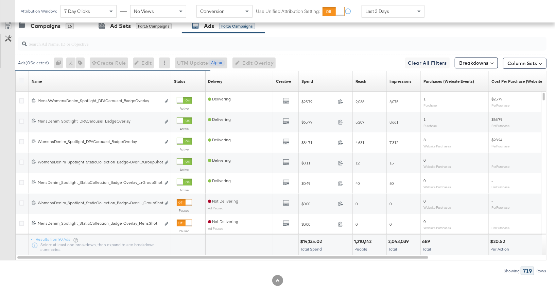
click at [58, 43] on input "search" at bounding box center [263, 40] width 472 height 13
type input "badge"
click at [21, 78] on icon at bounding box center [21, 80] width 5 height 5
click at [0, 0] on input "checkbox" at bounding box center [0, 0] width 0 height 0
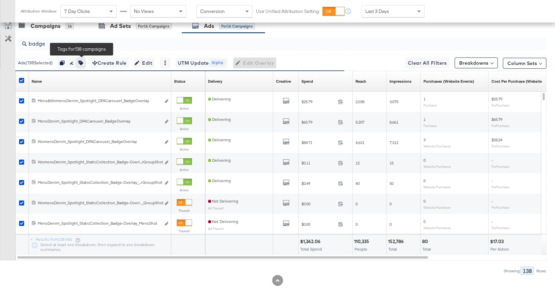
click at [83, 61] on icon "button" at bounding box center [81, 63] width 5 height 5
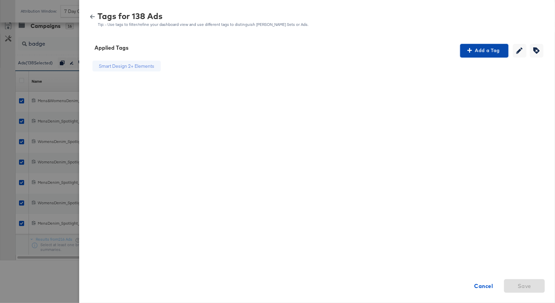
click at [487, 50] on span "Add a Tag" at bounding box center [484, 50] width 43 height 8
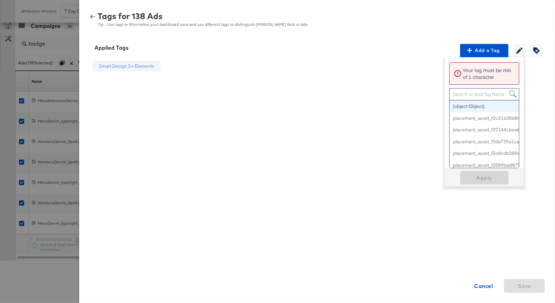
click at [467, 92] on div "Search or Add Tag Name" at bounding box center [484, 94] width 69 height 12
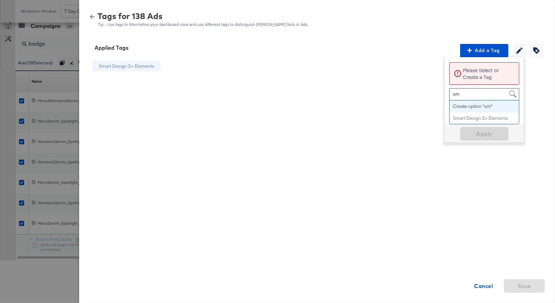
type input "sma"
click at [485, 131] on span "Apply" at bounding box center [484, 132] width 43 height 10
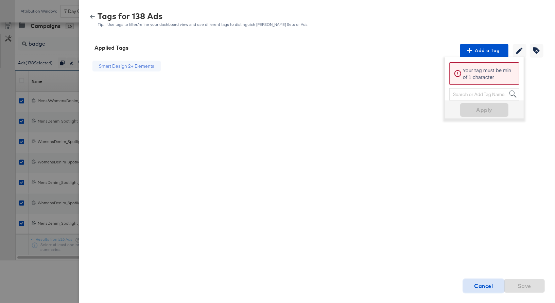
click at [483, 286] on strong "Cancel" at bounding box center [484, 286] width 19 height 10
click at [92, 15] on icon "button" at bounding box center [92, 17] width 5 height 4
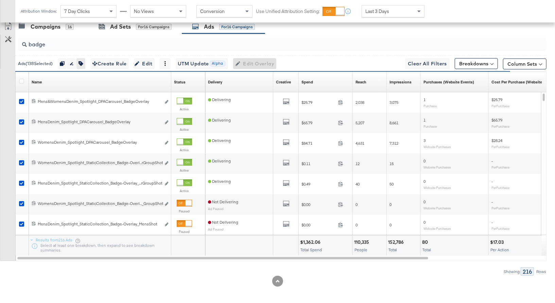
scroll to position [290, 0]
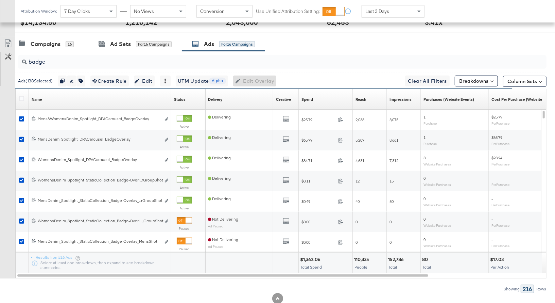
click at [42, 59] on input "badge" at bounding box center [263, 58] width 472 height 13
click at [45, 44] on div "Campaigns" at bounding box center [46, 44] width 30 height 8
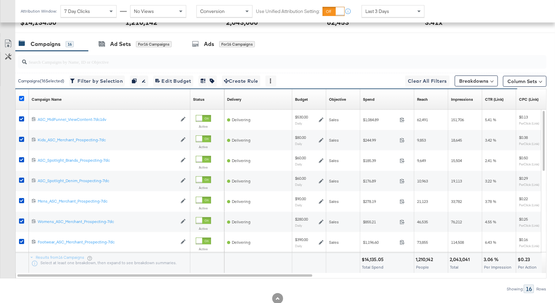
click at [20, 97] on icon at bounding box center [21, 98] width 5 height 5
click at [0, 0] on input "checkbox" at bounding box center [0, 0] width 0 height 0
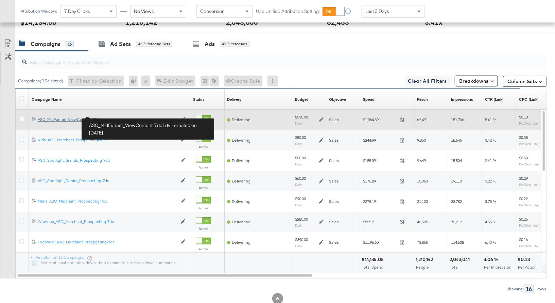
click at [59, 117] on div "ASC_MidFunnel_ViewContent-7dc1dv ASC_MidFunnel_ViewContent-7dc1dv" at bounding box center [107, 119] width 139 height 5
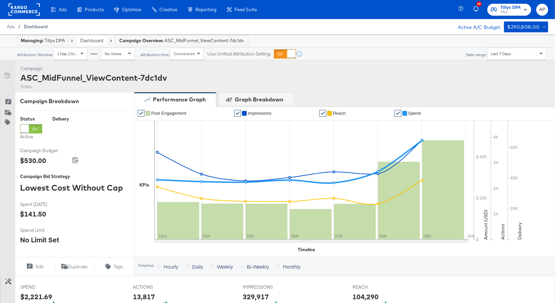
click at [34, 26] on span "Dashboard" at bounding box center [36, 26] width 24 height 5
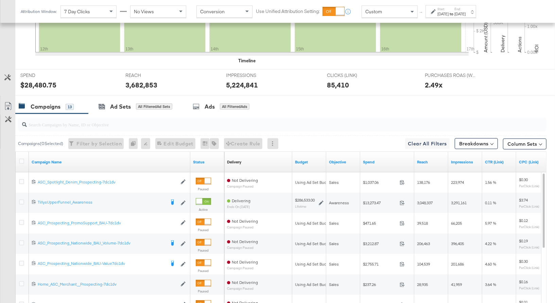
scroll to position [229, 0]
click at [104, 122] on input "search" at bounding box center [263, 120] width 472 height 13
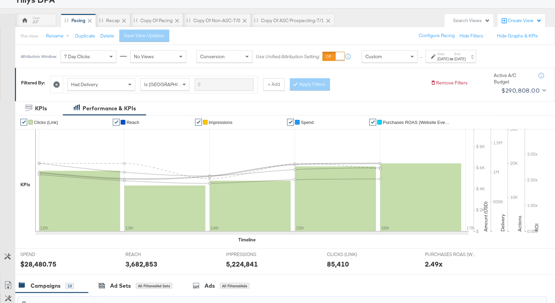
scroll to position [0, 0]
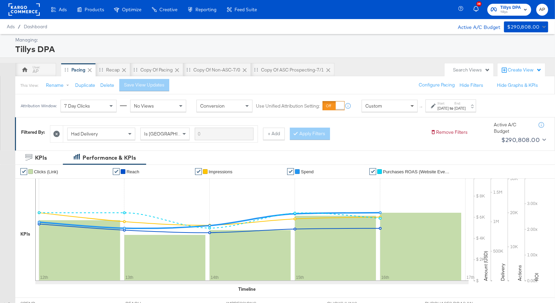
click at [410, 106] on span at bounding box center [413, 106] width 8 height 12
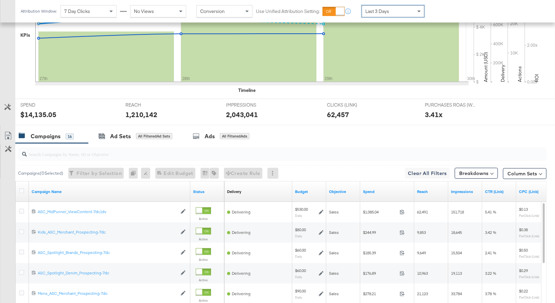
scroll to position [202, 0]
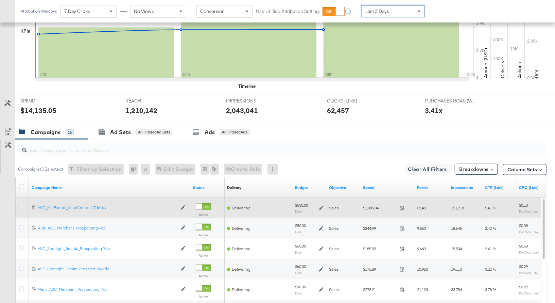
click at [21, 205] on icon at bounding box center [21, 206] width 5 height 5
click at [0, 0] on input "checkbox" at bounding box center [0, 0] width 0 height 0
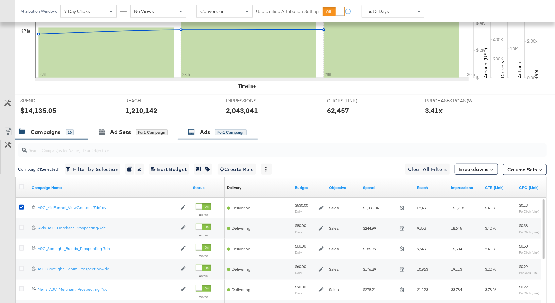
click at [200, 129] on div "Ads for 1 Campaign" at bounding box center [217, 132] width 59 height 8
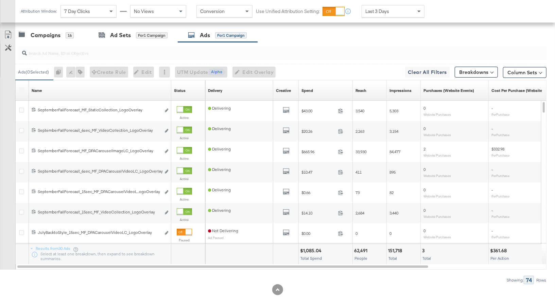
scroll to position [299, 0]
click at [75, 52] on input "search" at bounding box center [263, 49] width 472 height 13
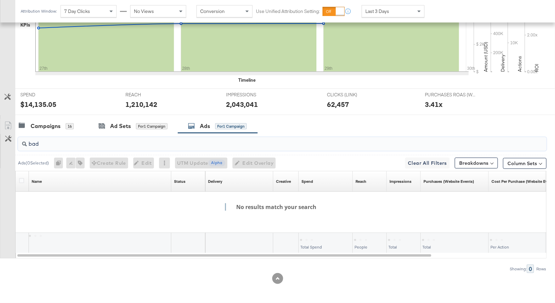
scroll to position [206, 0]
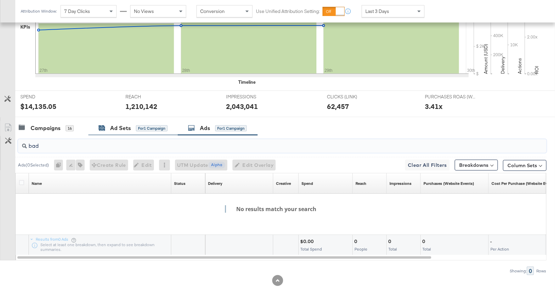
type input "bad"
click at [116, 126] on div "Ad Sets" at bounding box center [120, 128] width 21 height 8
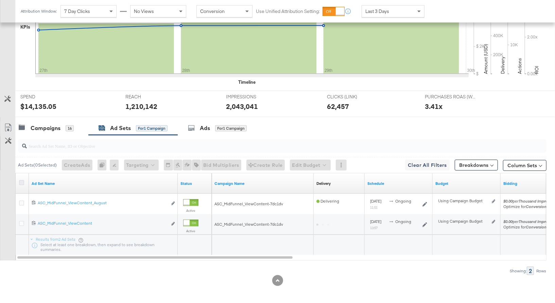
click at [22, 180] on icon at bounding box center [21, 182] width 5 height 5
click at [0, 0] on input "checkbox" at bounding box center [0, 0] width 0 height 0
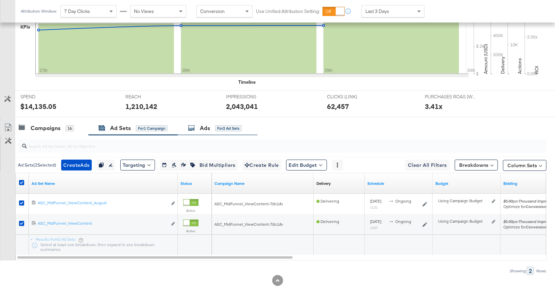
click at [209, 122] on div "Ads for 2 Ad Sets" at bounding box center [218, 128] width 80 height 15
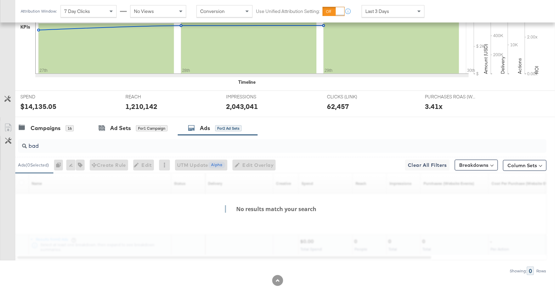
click at [42, 144] on input "bad" at bounding box center [263, 142] width 472 height 13
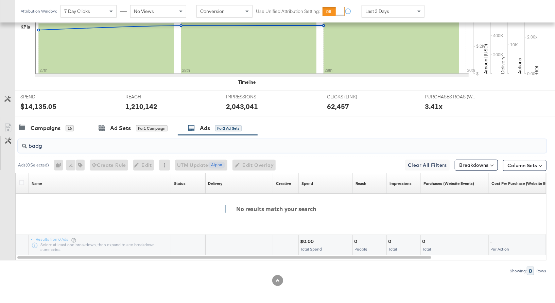
type input "badge"
click at [35, 146] on input "badge" at bounding box center [263, 142] width 472 height 13
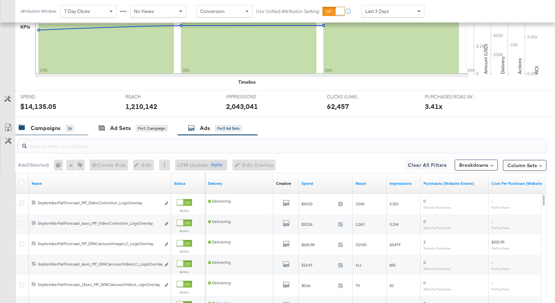
click at [46, 124] on div "Campaigns" at bounding box center [46, 128] width 30 height 8
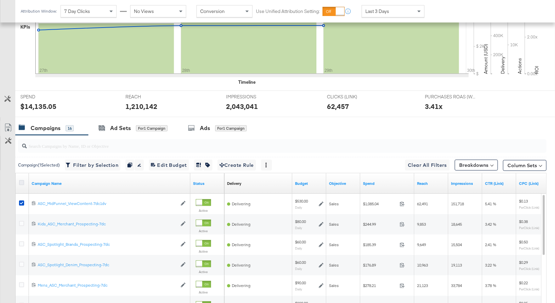
click at [21, 182] on icon at bounding box center [21, 182] width 5 height 5
click at [0, 0] on input "checkbox" at bounding box center [0, 0] width 0 height 0
click at [209, 126] on div "Ads" at bounding box center [209, 128] width 10 height 8
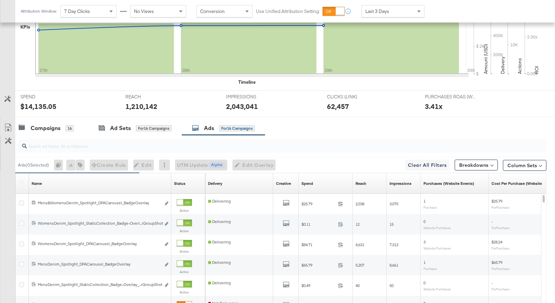
click at [49, 144] on input "search" at bounding box center [263, 142] width 472 height 13
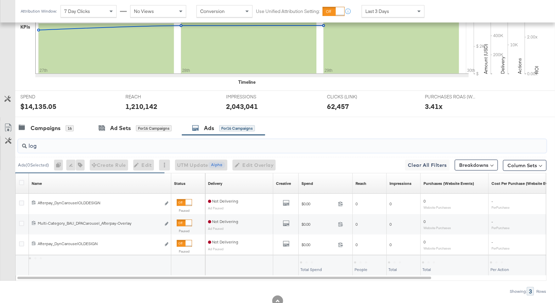
type input "logo"
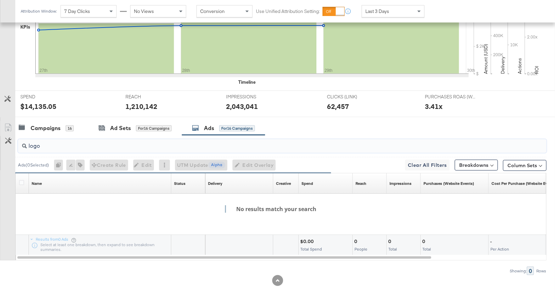
click at [36, 145] on input "logo" at bounding box center [263, 142] width 472 height 13
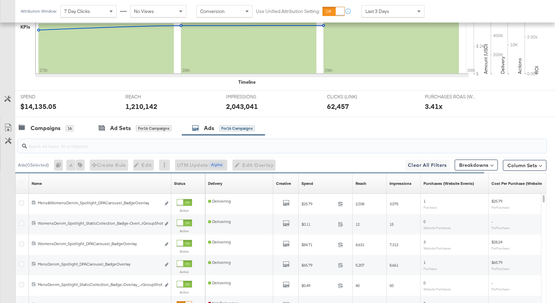
click at [60, 146] on input "search" at bounding box center [263, 142] width 472 height 13
type input "logo"
click at [21, 180] on icon at bounding box center [21, 182] width 5 height 5
click at [0, 0] on input "checkbox" at bounding box center [0, 0] width 0 height 0
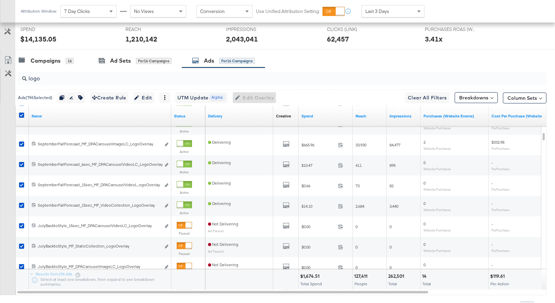
scroll to position [274, 0]
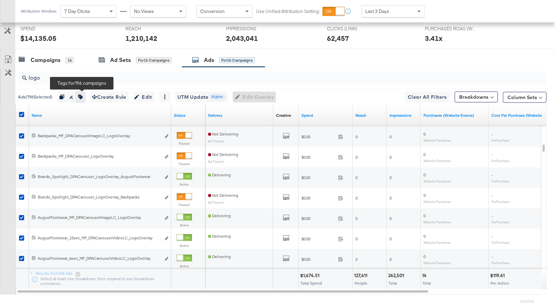
click at [82, 94] on icon "button" at bounding box center [80, 96] width 5 height 5
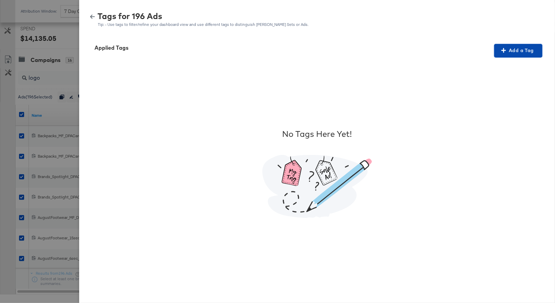
click at [522, 51] on span "Add a Tag" at bounding box center [518, 50] width 43 height 8
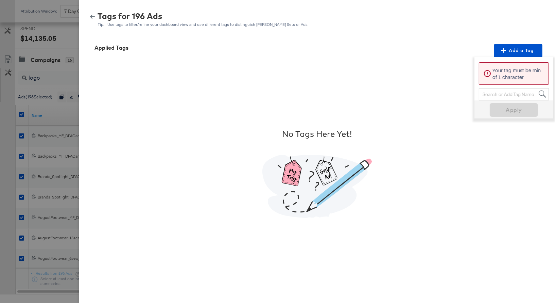
click at [494, 93] on div "Search or Add Tag Name" at bounding box center [513, 94] width 69 height 12
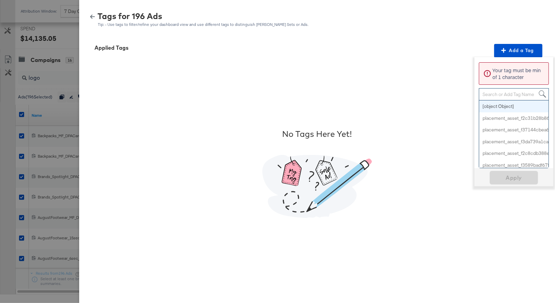
paste input "Logo + Border"
type input "Logo + Border"
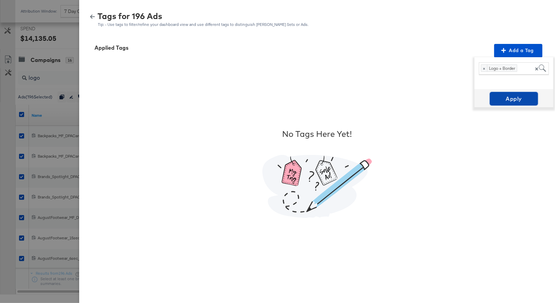
click at [511, 100] on span "Apply" at bounding box center [514, 99] width 43 height 10
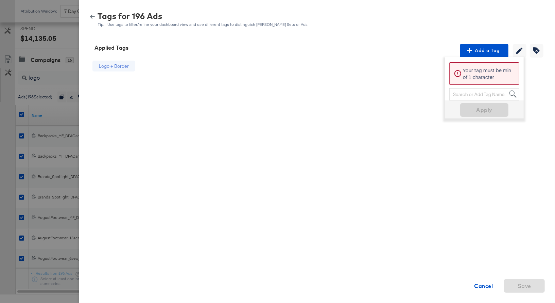
click at [92, 17] on icon "button" at bounding box center [92, 17] width 5 height 4
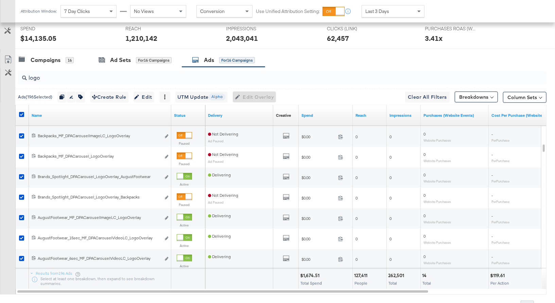
click at [34, 77] on input "logo" at bounding box center [263, 74] width 472 height 13
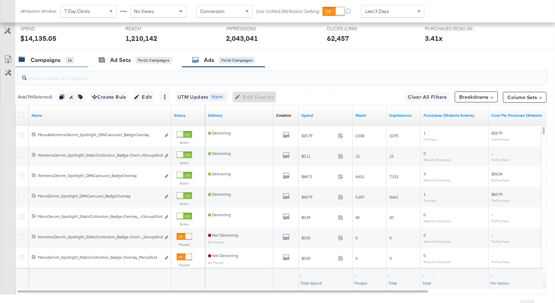
click at [43, 59] on div "Campaigns" at bounding box center [46, 60] width 30 height 8
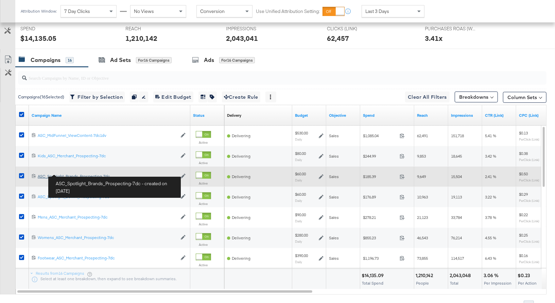
click at [74, 174] on div "ASC_Spotlight_Brands_Prospecting-7dc ASC_Spotlight_Brands_Prospecting-7dc" at bounding box center [107, 175] width 139 height 5
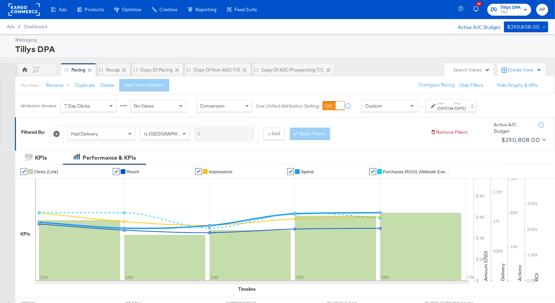
click at [386, 106] on div "Custom" at bounding box center [389, 106] width 55 height 12
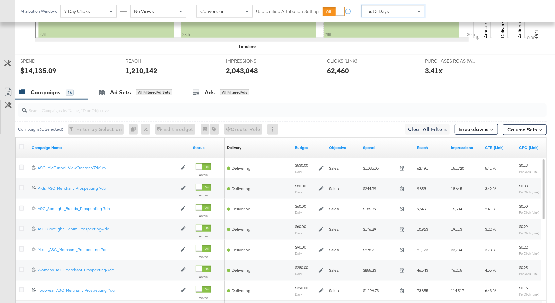
scroll to position [255, 0]
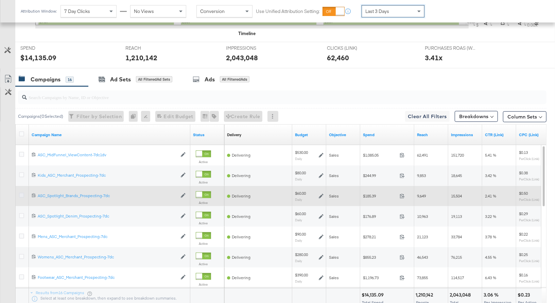
click at [21, 194] on icon at bounding box center [21, 194] width 5 height 5
click at [0, 0] on input "checkbox" at bounding box center [0, 0] width 0 height 0
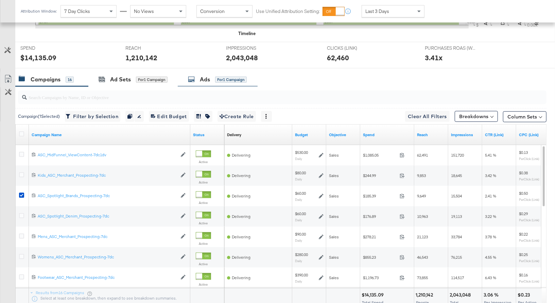
click at [210, 81] on div "Ads" at bounding box center [205, 79] width 10 height 8
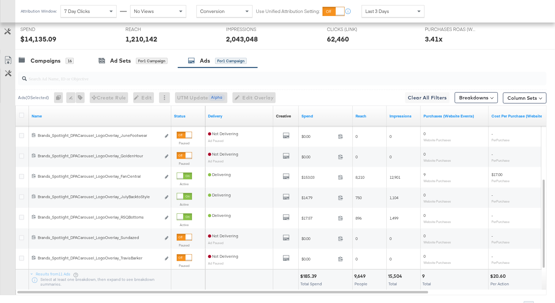
scroll to position [274, 0]
click at [42, 60] on div "Campaigns" at bounding box center [46, 60] width 30 height 8
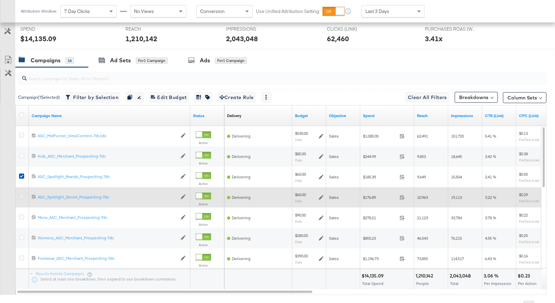
click at [22, 194] on icon at bounding box center [21, 196] width 5 height 5
click at [0, 0] on input "checkbox" at bounding box center [0, 0] width 0 height 0
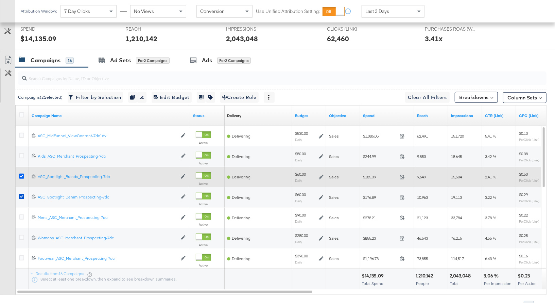
click at [22, 175] on icon at bounding box center [21, 175] width 5 height 5
click at [0, 0] on input "checkbox" at bounding box center [0, 0] width 0 height 0
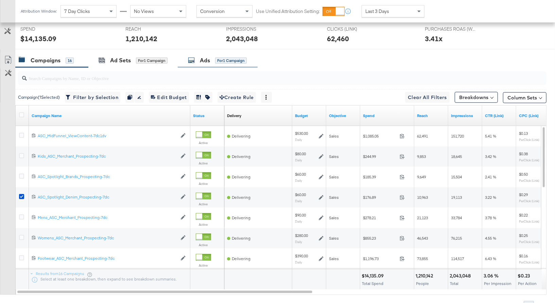
click at [204, 58] on div "Ads" at bounding box center [205, 60] width 10 height 8
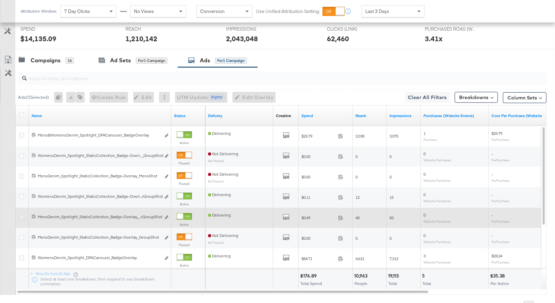
click at [22, 214] on icon at bounding box center [21, 216] width 5 height 5
click at [0, 0] on input "checkbox" at bounding box center [0, 0] width 0 height 0
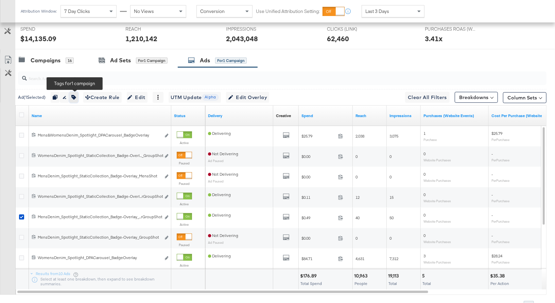
click at [75, 97] on icon "button" at bounding box center [73, 97] width 5 height 5
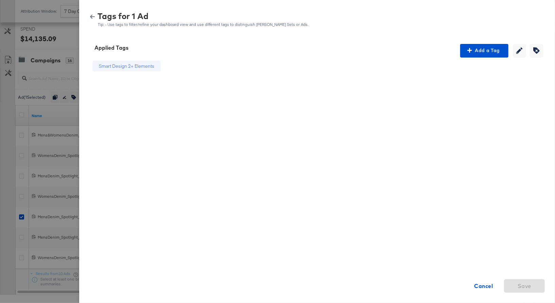
click at [92, 17] on icon "button" at bounding box center [92, 16] width 5 height 5
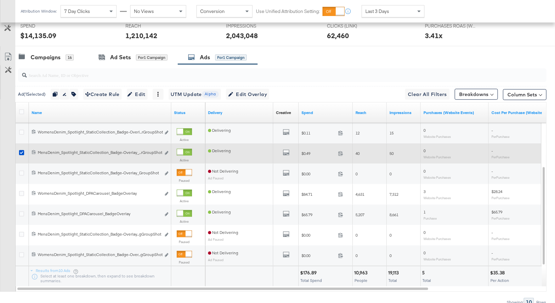
scroll to position [280, 0]
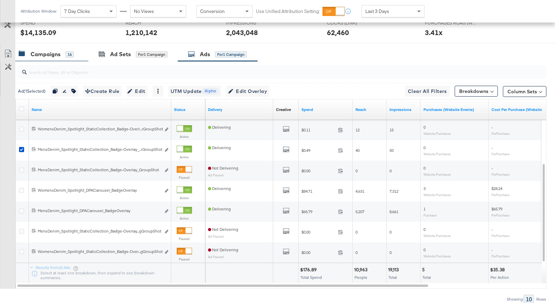
click at [47, 52] on div "Campaigns" at bounding box center [46, 54] width 30 height 8
